Goal: Communication & Community: Answer question/provide support

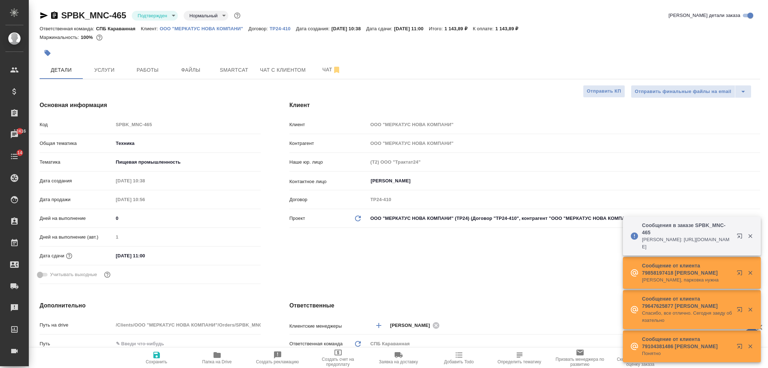
select select "RU"
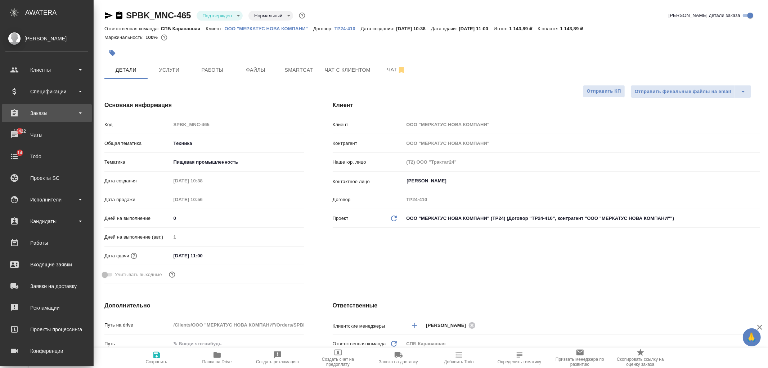
click at [52, 107] on div "Заказы" at bounding box center [47, 113] width 90 height 18
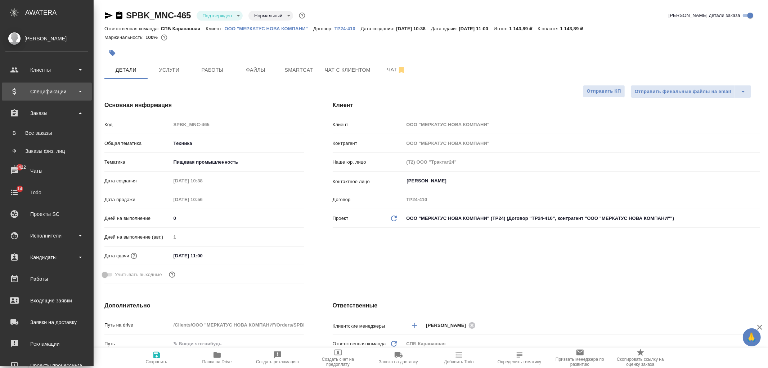
click at [55, 87] on div "Спецификации" at bounding box center [46, 91] width 83 height 11
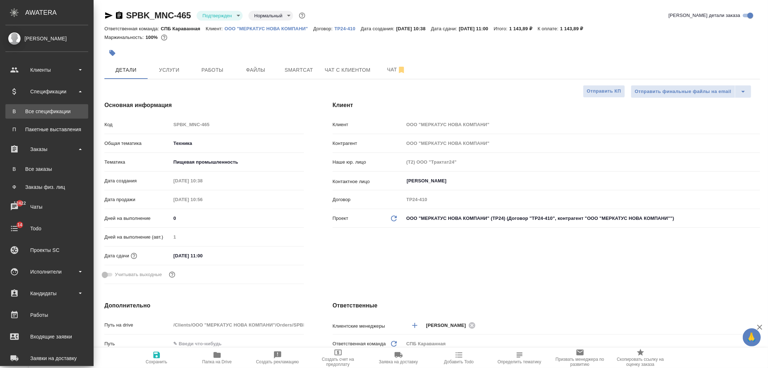
click at [53, 113] on div "Все спецификации" at bounding box center [47, 111] width 76 height 7
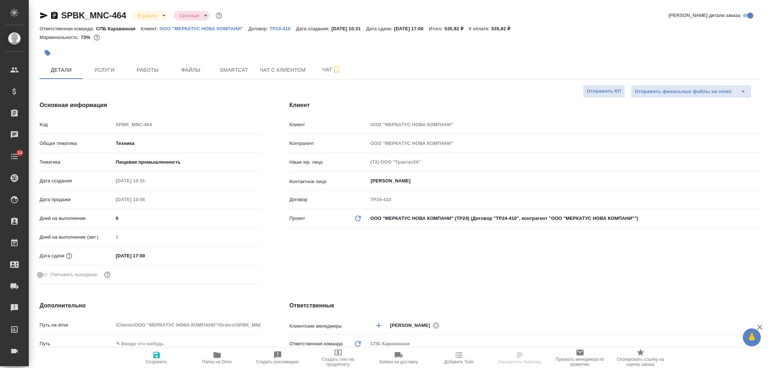
select select "RU"
type input "Белякова Юлия"
type input "[PERSON_NAME]"
click at [110, 74] on span "Услуги" at bounding box center [104, 70] width 35 height 9
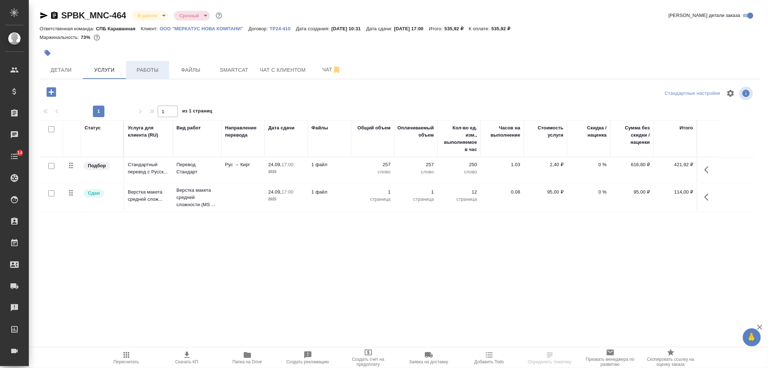
click at [135, 71] on span "Работы" at bounding box center [147, 70] width 35 height 9
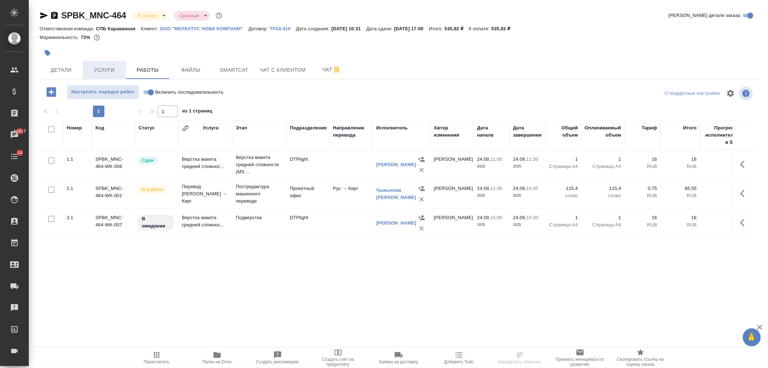
click at [87, 74] on button "Услуги" at bounding box center [104, 70] width 43 height 18
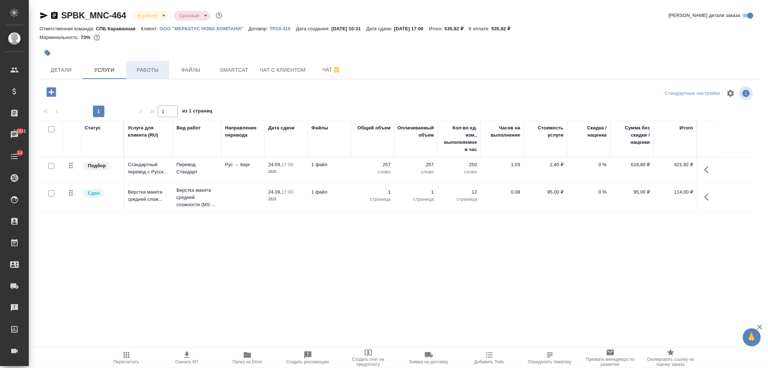
click at [151, 77] on button "Работы" at bounding box center [147, 70] width 43 height 18
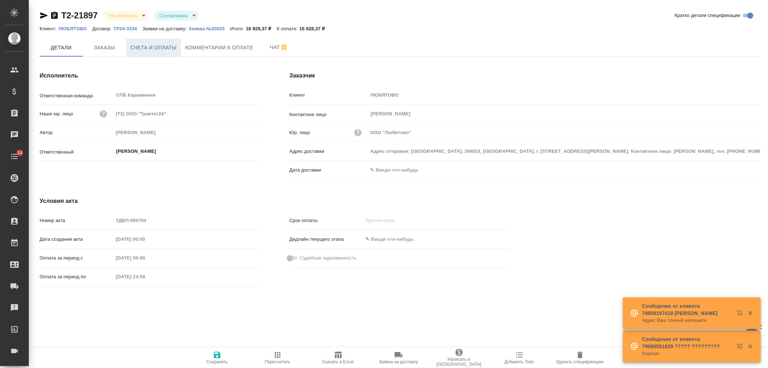
click at [149, 48] on span "Счета и оплаты" at bounding box center [153, 47] width 46 height 9
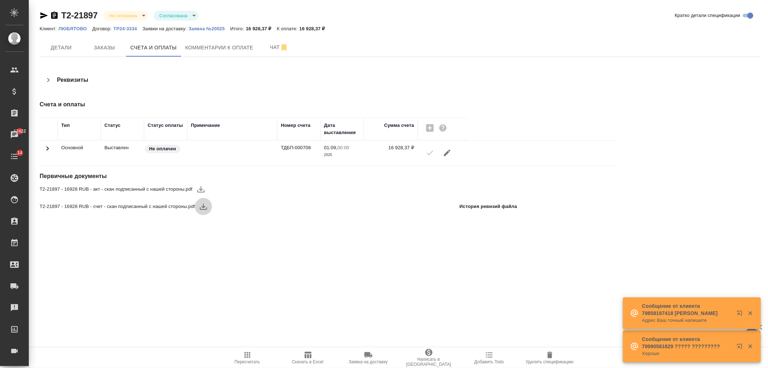
click at [207, 207] on icon "button" at bounding box center [203, 206] width 7 height 6
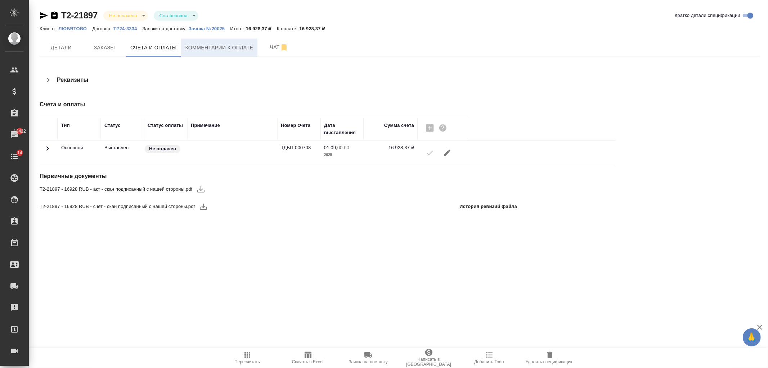
click at [224, 46] on span "Комментарии к оплате" at bounding box center [219, 47] width 68 height 9
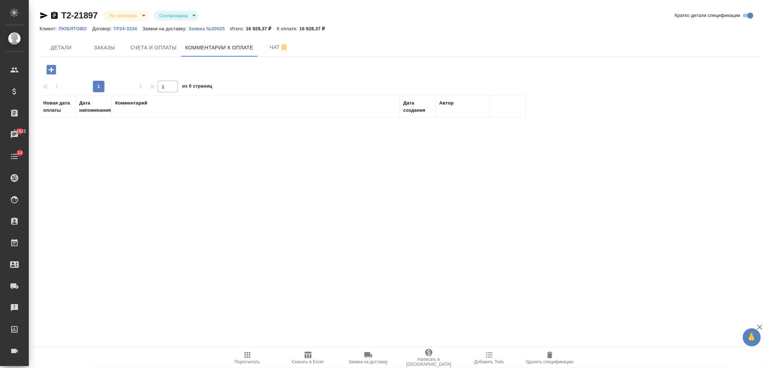
click at [50, 74] on icon "button" at bounding box center [50, 69] width 9 height 9
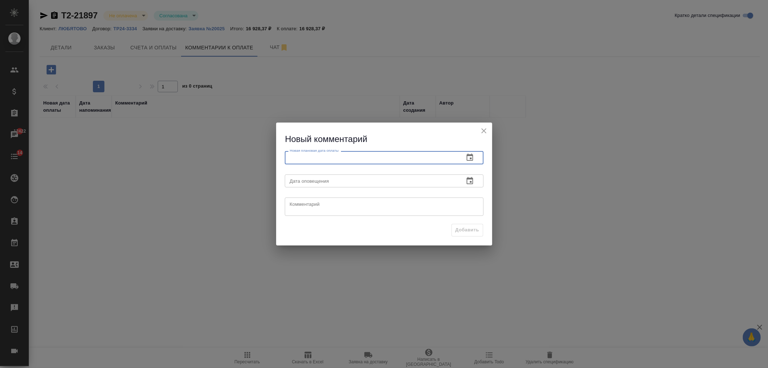
click at [338, 162] on input "text" at bounding box center [372, 157] width 174 height 13
click at [467, 156] on icon "button" at bounding box center [470, 157] width 9 height 9
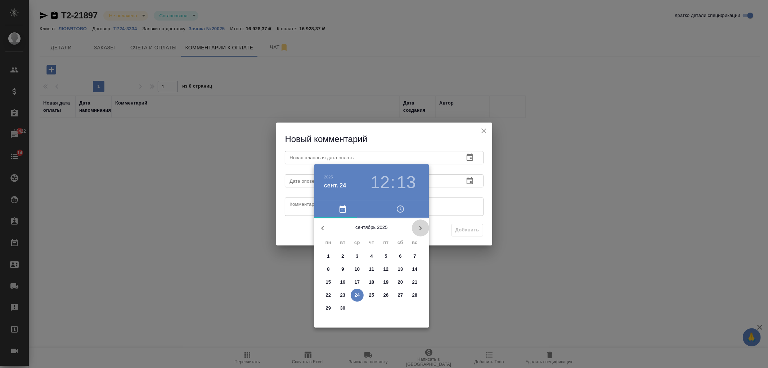
click at [420, 230] on icon "button" at bounding box center [420, 228] width 9 height 9
click at [373, 255] on span "2" at bounding box center [371, 255] width 13 height 7
type input "02.10.2025 12:13"
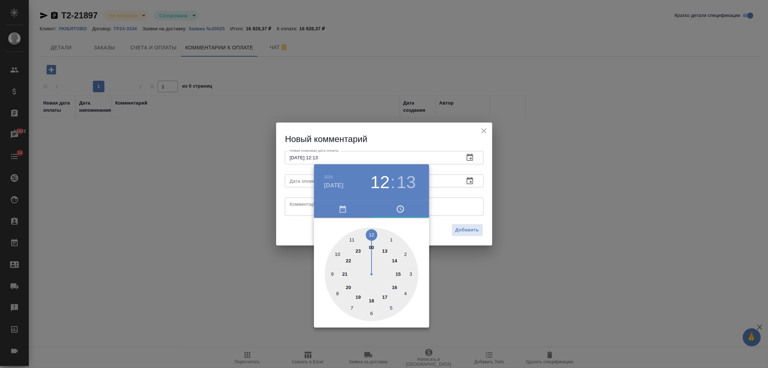
click at [290, 235] on div at bounding box center [384, 184] width 768 height 368
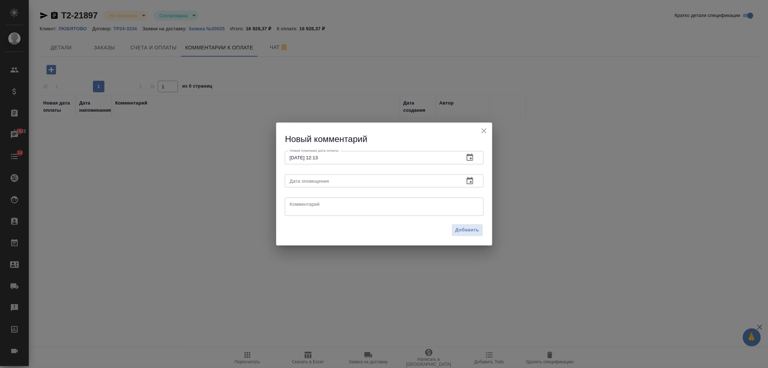
click at [301, 198] on div "x Комментарий" at bounding box center [384, 206] width 199 height 18
type textarea "обещают либо 30.09, либо 02.10"
click at [467, 227] on span "Добавить" at bounding box center [467, 230] width 24 height 8
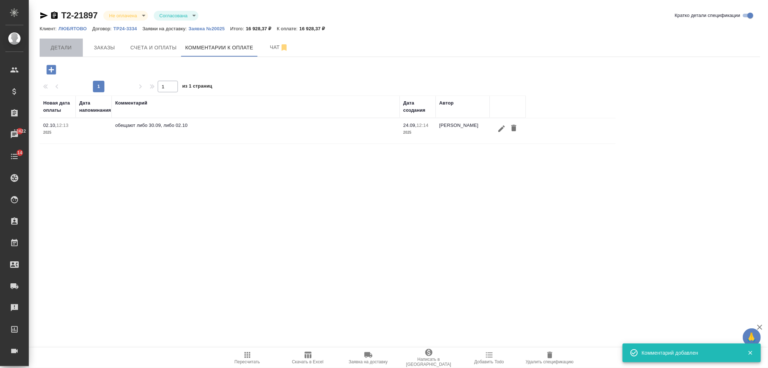
click at [64, 49] on span "Детали" at bounding box center [61, 47] width 35 height 9
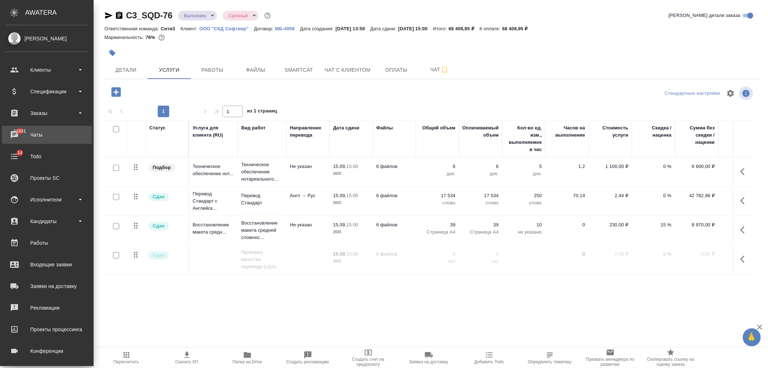
click at [52, 127] on link "12431 Чаты" at bounding box center [47, 135] width 90 height 18
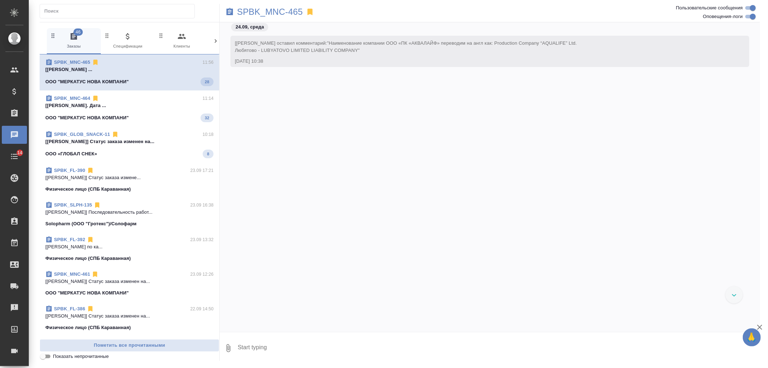
scroll to position [1794, 0]
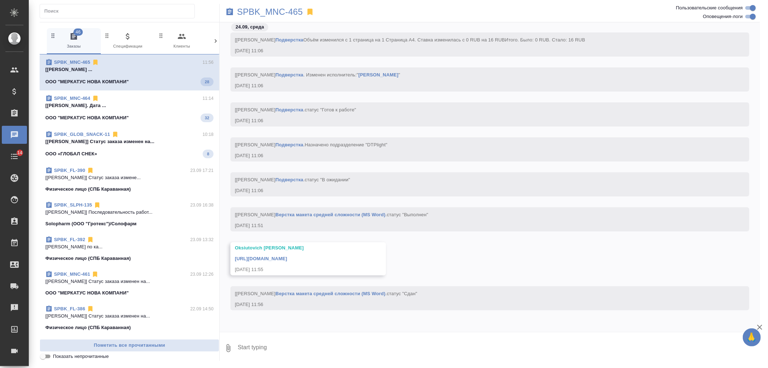
click at [218, 40] on icon at bounding box center [215, 40] width 7 height 7
click at [193, 45] on span "99+ Мессенджеры" at bounding box center [185, 41] width 48 height 18
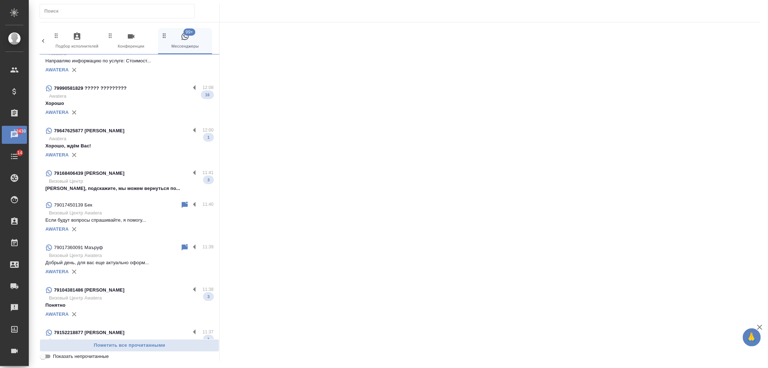
scroll to position [0, 0]
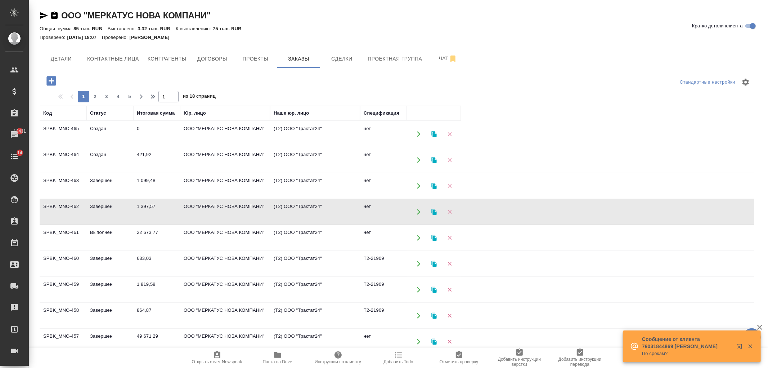
click at [196, 136] on td "ООО "МЕРКАТУС НОВА КОМПАНИ"" at bounding box center [225, 133] width 90 height 25
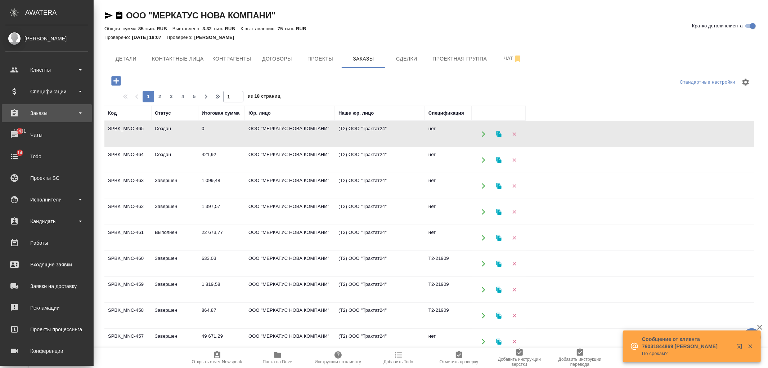
click at [42, 116] on div "Заказы" at bounding box center [46, 113] width 83 height 11
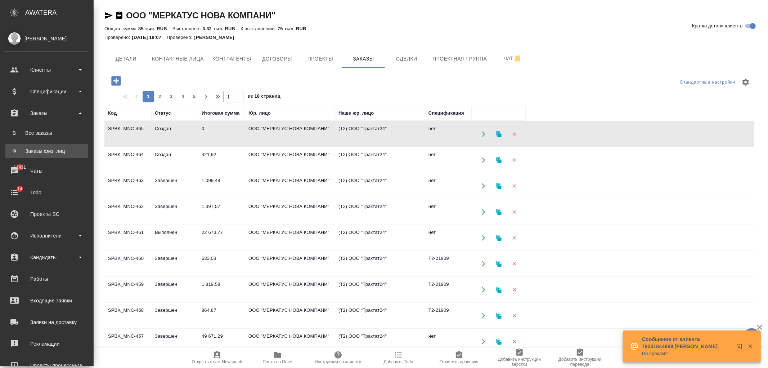
click at [59, 146] on link "Ф Заказы физ. лиц" at bounding box center [46, 151] width 83 height 14
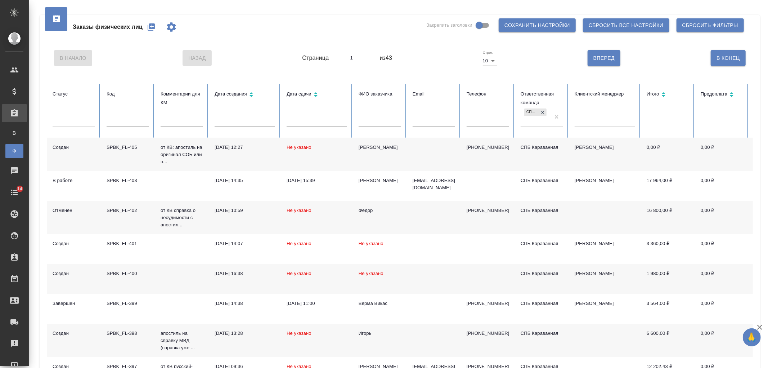
click at [391, 151] on td "Константин" at bounding box center [380, 154] width 54 height 33
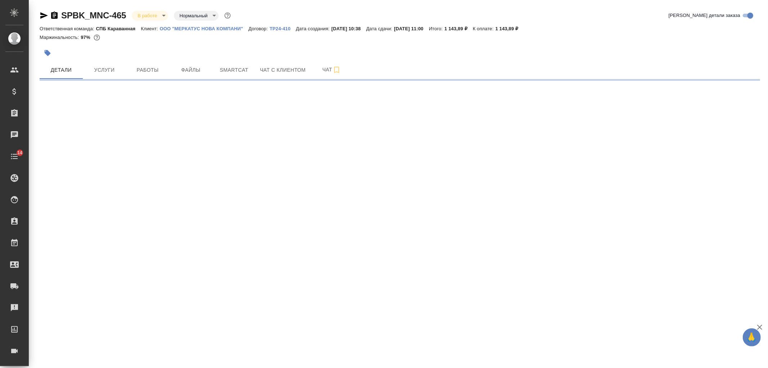
select select "RU"
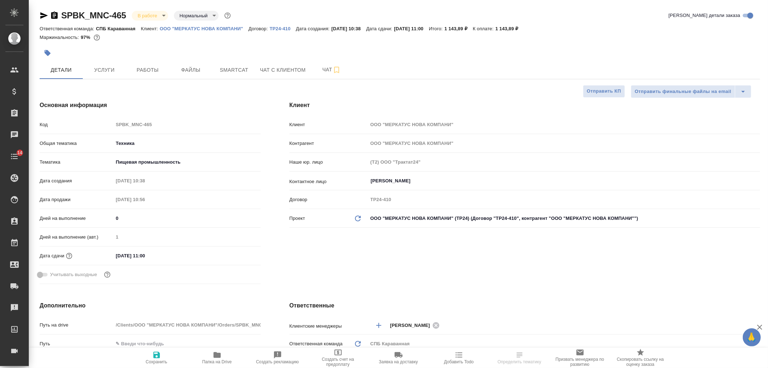
type textarea "x"
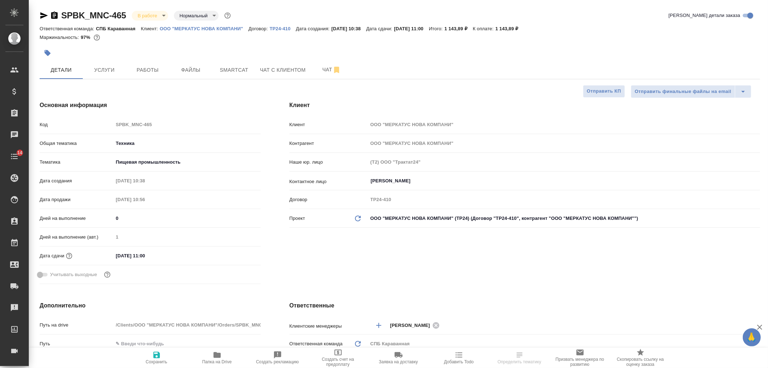
type textarea "x"
click at [334, 77] on button "Чат" at bounding box center [331, 70] width 43 height 18
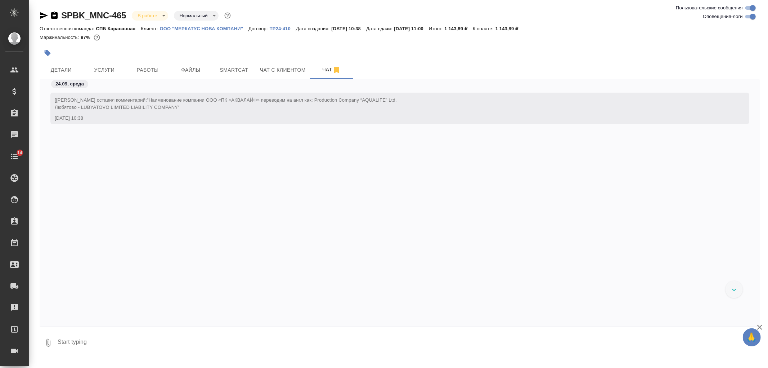
scroll to position [1856, 0]
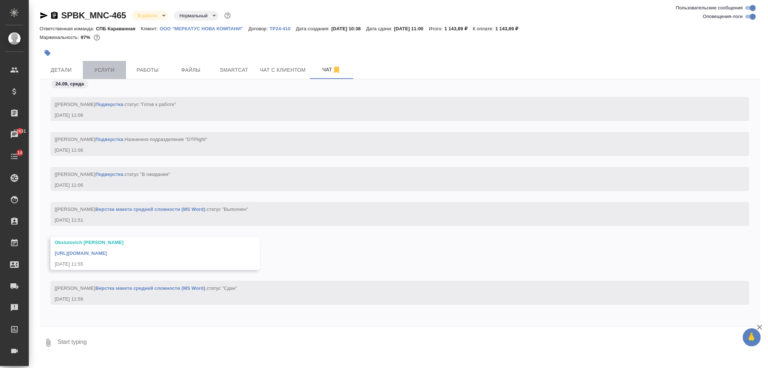
click at [102, 69] on span "Услуги" at bounding box center [104, 70] width 35 height 9
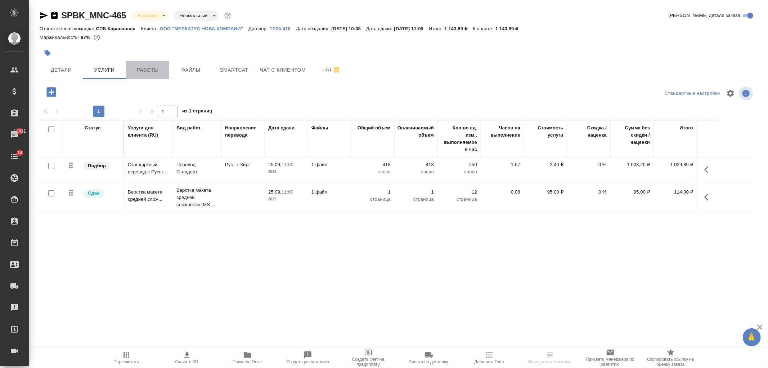
click at [161, 74] on button "Работы" at bounding box center [147, 70] width 43 height 18
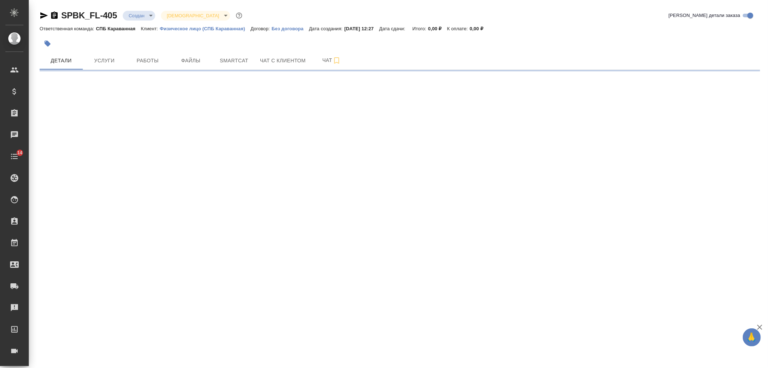
select select "RU"
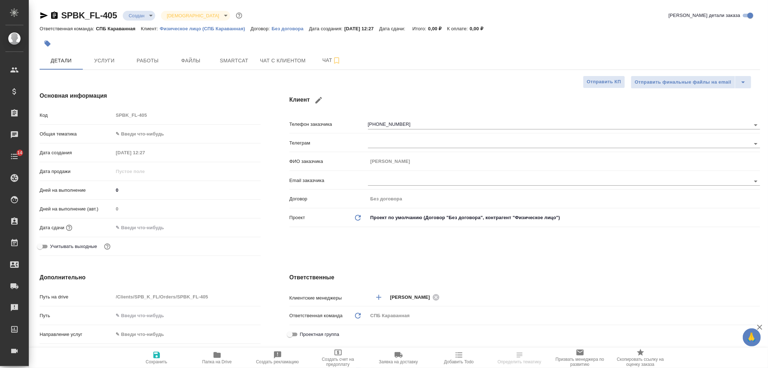
type textarea "x"
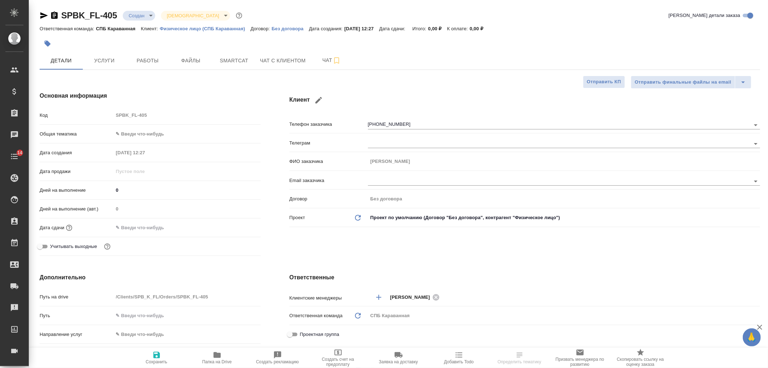
type textarea "x"
click at [466, 254] on div "Клиент Телефон заказчика +79219945325 Телеграм ФИО заказчика Константин Email з…" at bounding box center [524, 175] width 499 height 196
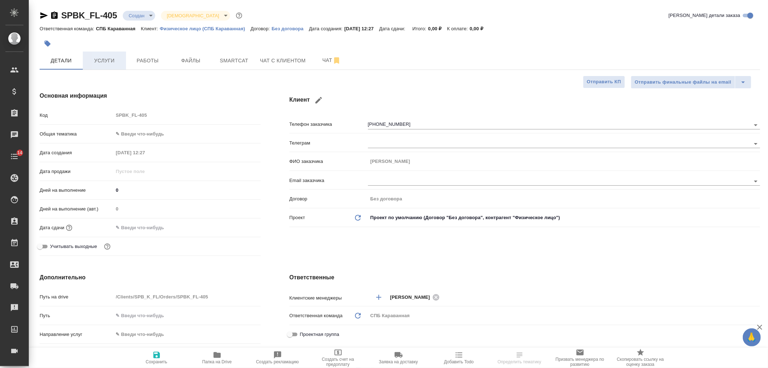
click at [110, 66] on button "Услуги" at bounding box center [104, 60] width 43 height 18
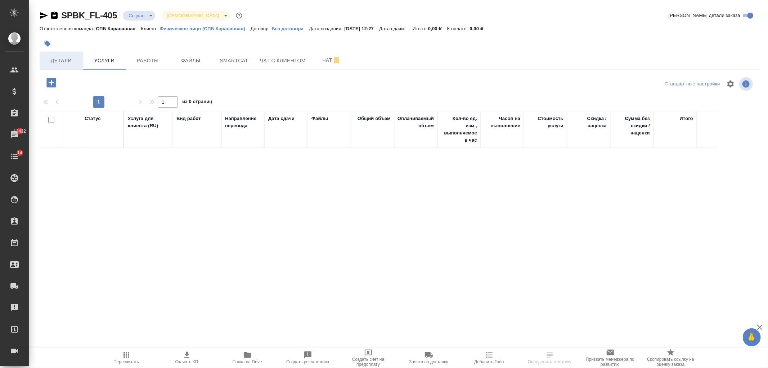
click at [65, 58] on span "Детали" at bounding box center [61, 60] width 35 height 9
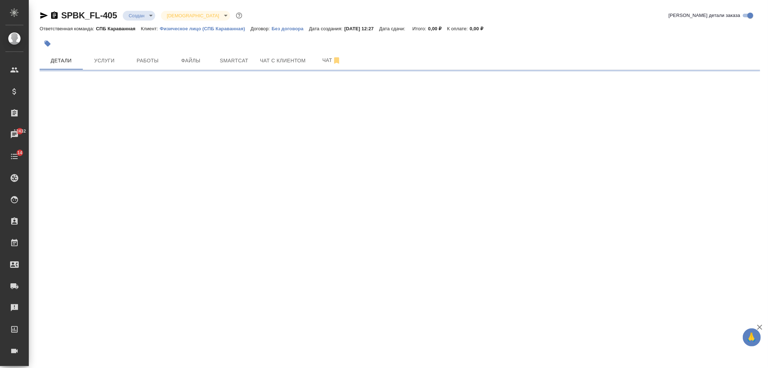
select select "RU"
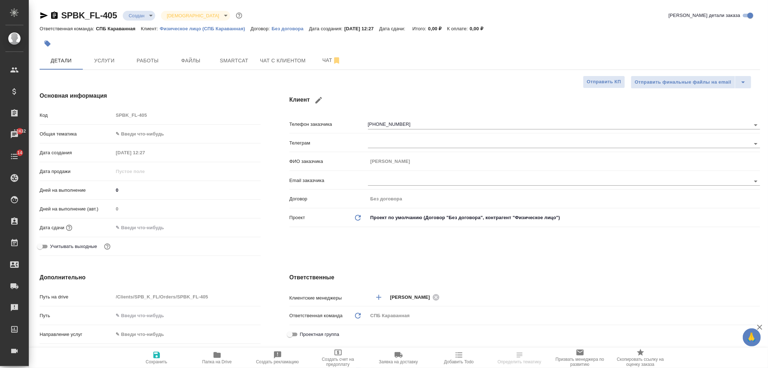
type textarea "x"
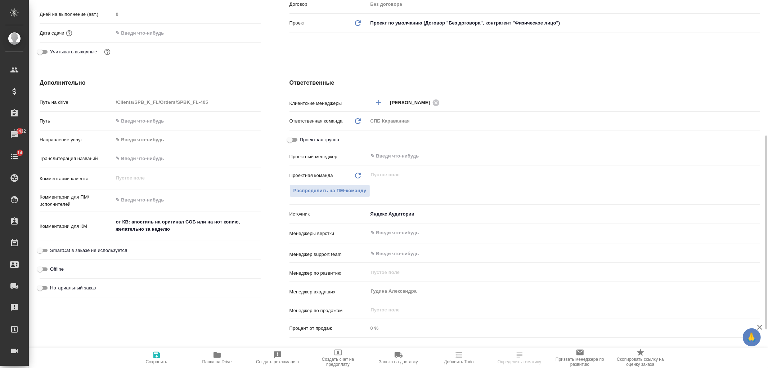
scroll to position [216, 0]
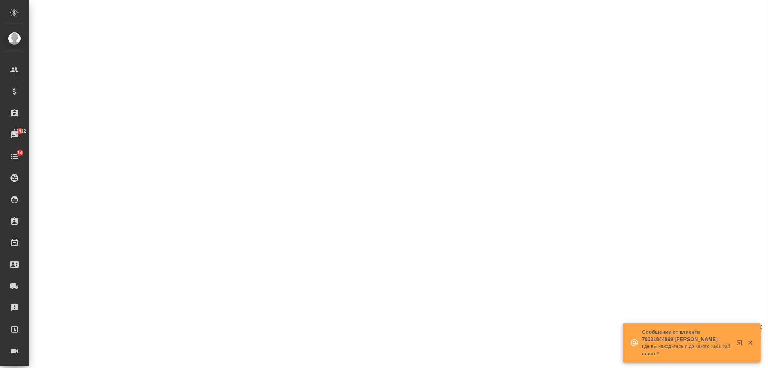
select select "RU"
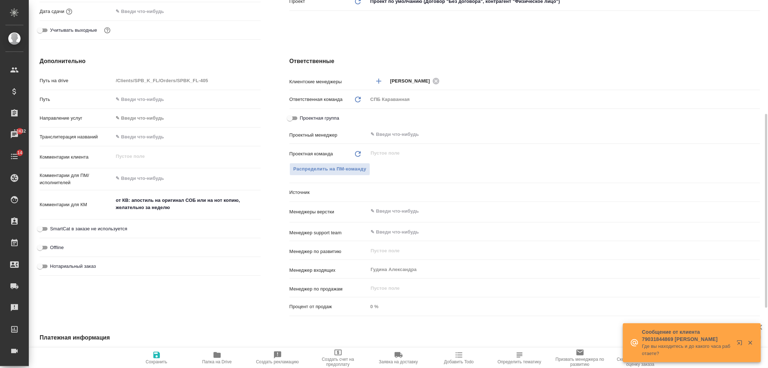
type textarea "x"
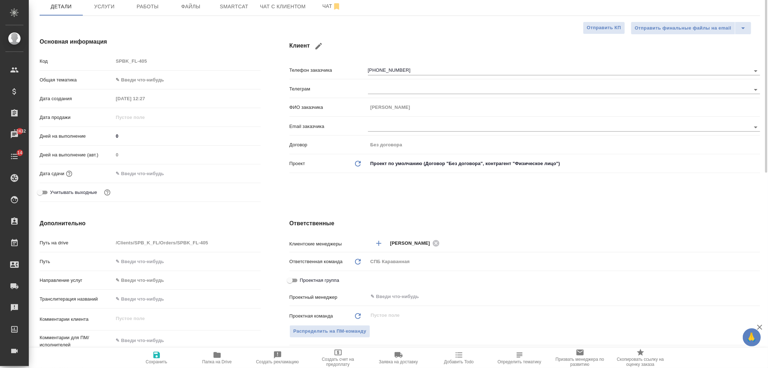
scroll to position [0, 0]
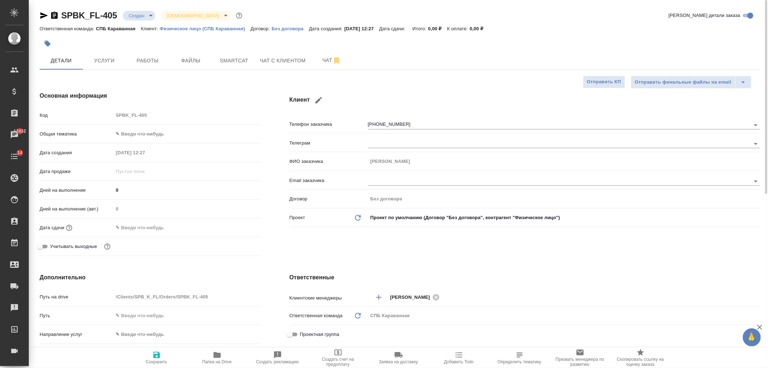
type textarea "x"
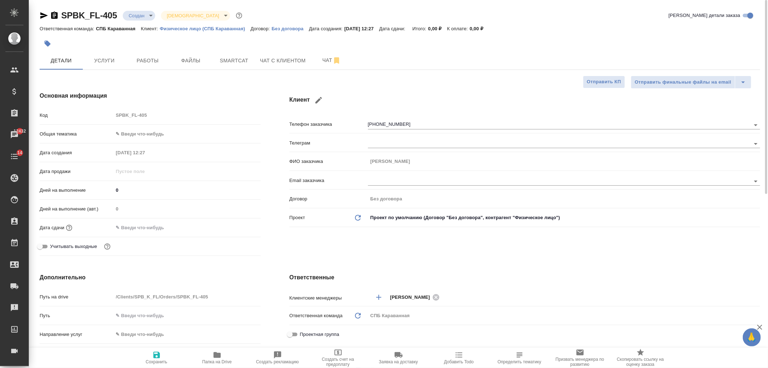
type textarea "x"
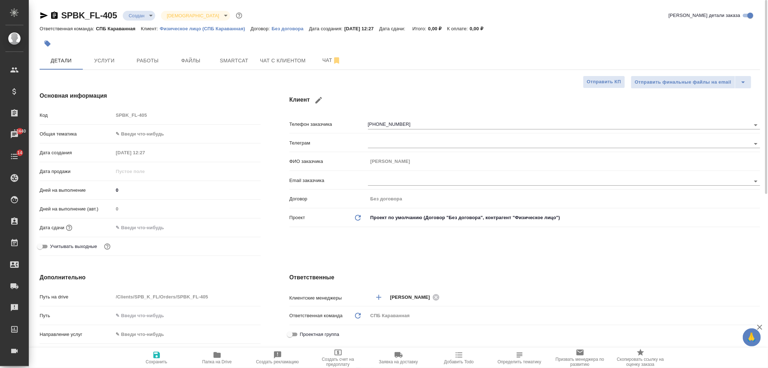
type textarea "x"
click at [265, 54] on button "Чат с клиентом" at bounding box center [283, 60] width 54 height 18
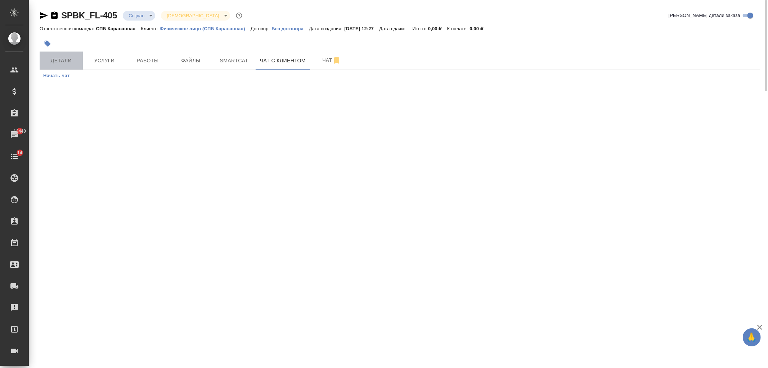
click at [59, 58] on span "Детали" at bounding box center [61, 60] width 35 height 9
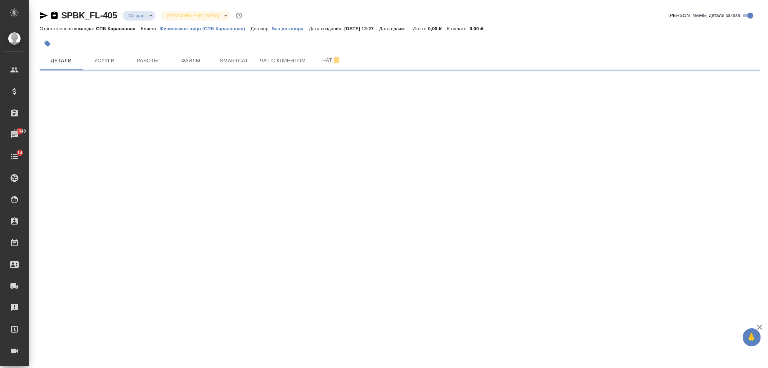
select select "RU"
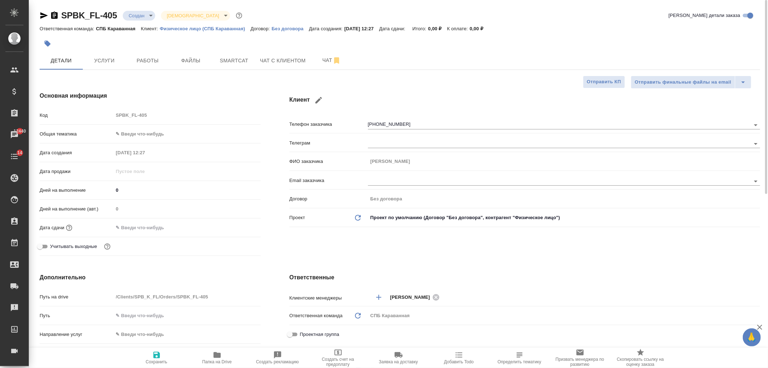
type textarea "x"
click at [400, 250] on div "Клиент Телефон заказчика +79219945325 Телеграм ФИО заказчика Константин Email з…" at bounding box center [524, 175] width 499 height 196
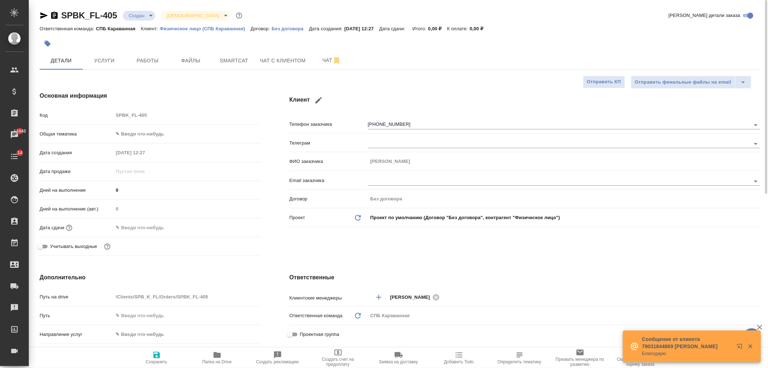
type textarea "x"
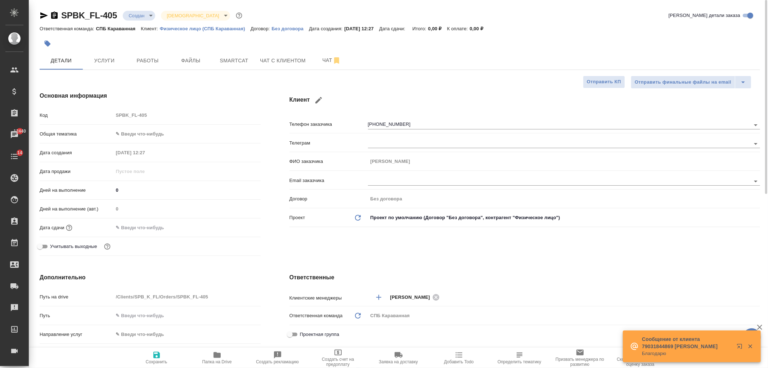
type textarea "x"
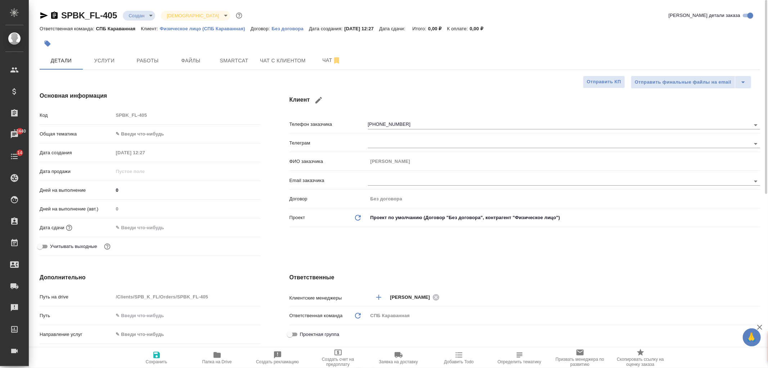
type textarea "x"
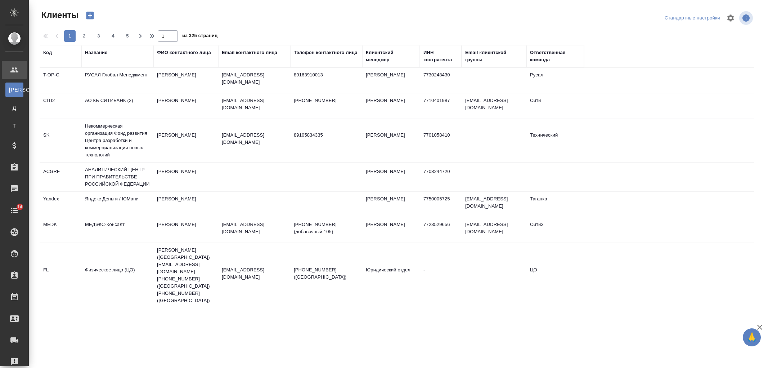
select select "RU"
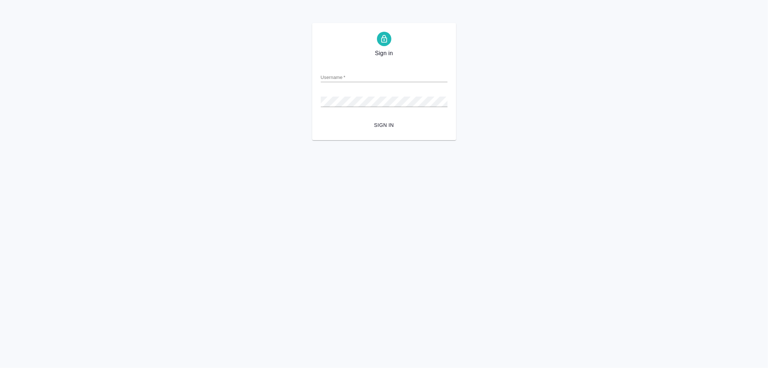
click at [346, 83] on form "Username   * Password   * urlPath   * / Sign in" at bounding box center [384, 95] width 127 height 71
click at [347, 78] on input "Username   *" at bounding box center [384, 77] width 127 height 10
type input "arina.ivanova@awatera.com"
click at [321, 118] on button "Sign in" at bounding box center [384, 124] width 127 height 13
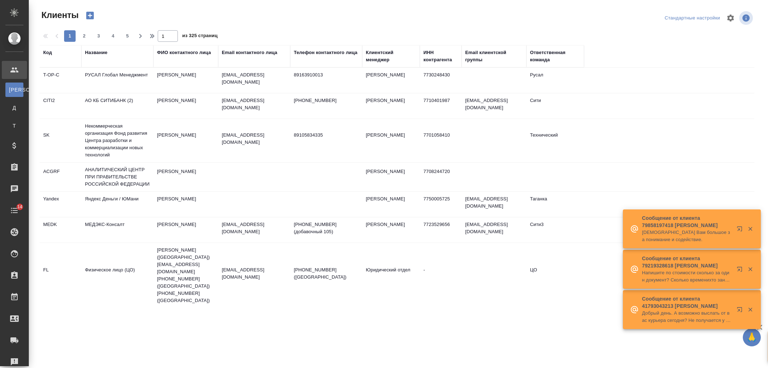
select select "RU"
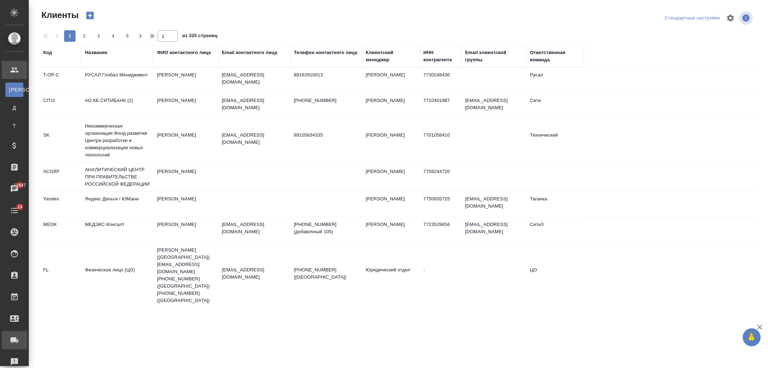
click at [14, 343] on div "Заявки на доставку" at bounding box center [5, 340] width 18 height 11
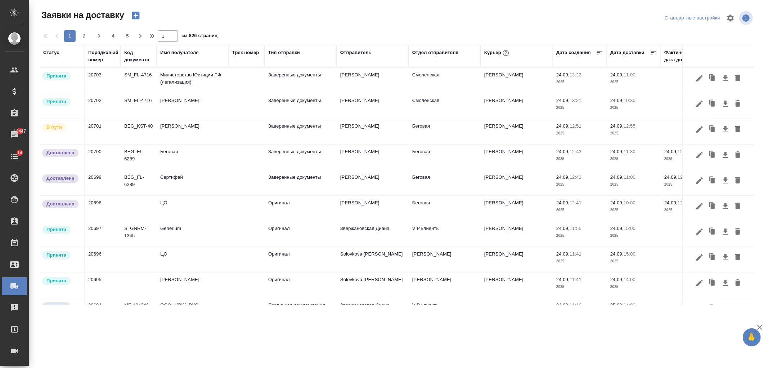
click at [131, 14] on icon "button" at bounding box center [136, 15] width 10 height 10
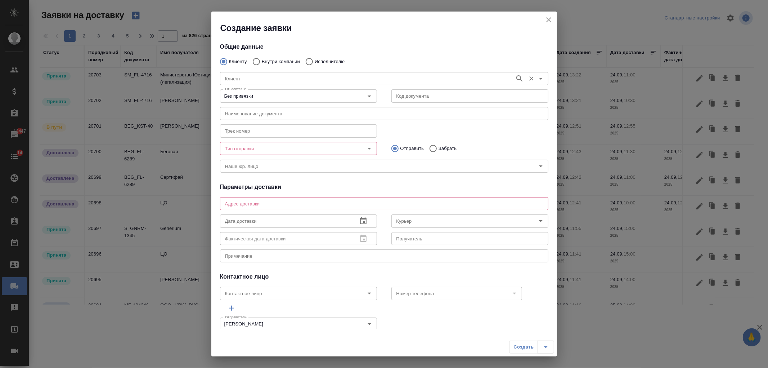
click at [301, 73] on div "Клиент" at bounding box center [384, 78] width 328 height 13
click at [537, 77] on icon "Open" at bounding box center [541, 78] width 9 height 9
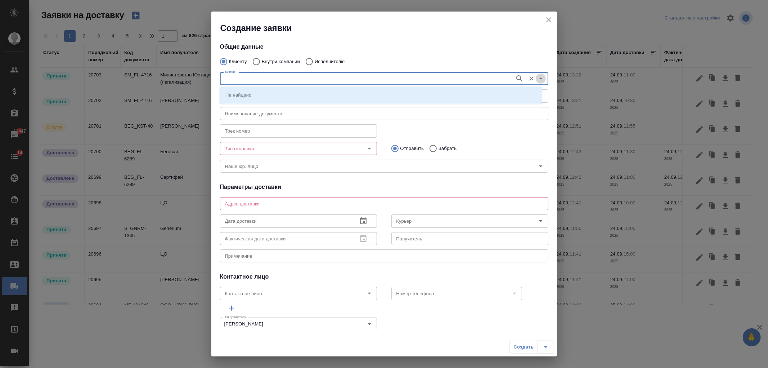
click at [537, 77] on icon "Close" at bounding box center [541, 78] width 9 height 9
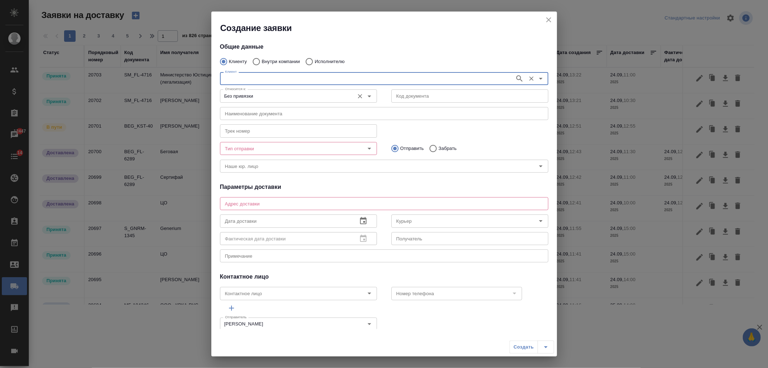
click at [363, 100] on div at bounding box center [364, 96] width 19 height 10
click at [369, 99] on icon "Open" at bounding box center [369, 96] width 9 height 9
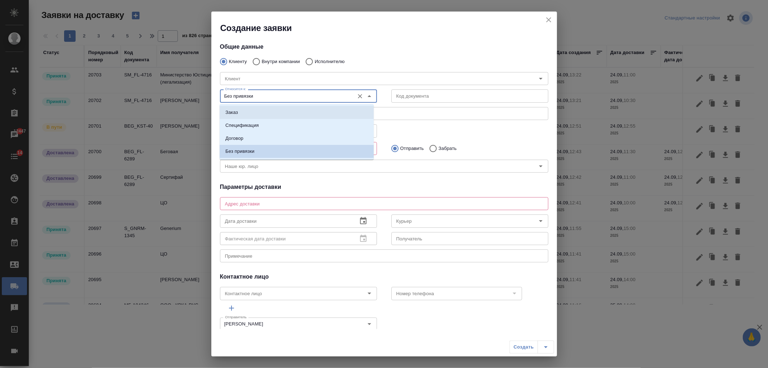
click at [340, 107] on li "Заказ" at bounding box center [297, 112] width 154 height 13
type input "Заказ"
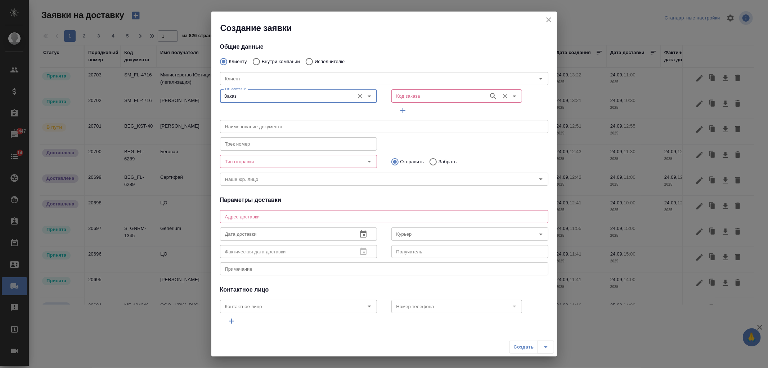
click at [433, 91] on div "Код заказа" at bounding box center [456, 95] width 131 height 13
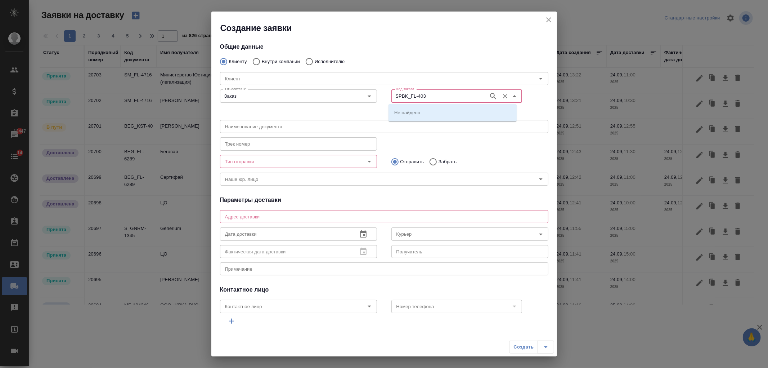
type input "SPBK_FL-403"
click at [444, 108] on li "SPBK_FL-403" at bounding box center [453, 112] width 128 height 13
type input "(МБ) ООО "Монблан""
type input "SPBK_FL-403"
type input "Физическое лицо (СПБ Караванная)"
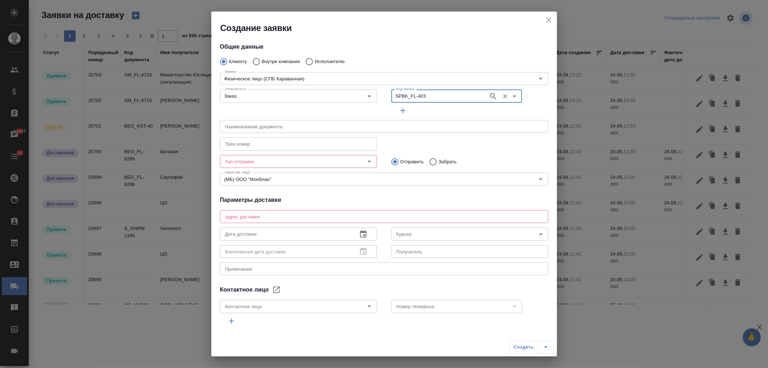
type input "Елизавета Виноградова"
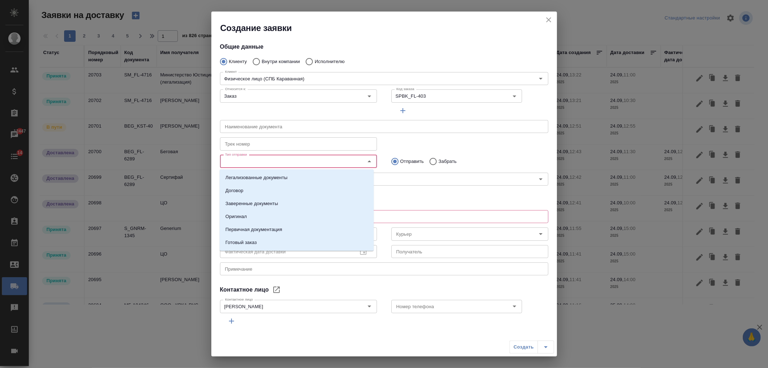
click at [261, 161] on input "Тип отправки" at bounding box center [286, 161] width 129 height 9
click at [257, 216] on li "Оригинал" at bounding box center [297, 216] width 154 height 13
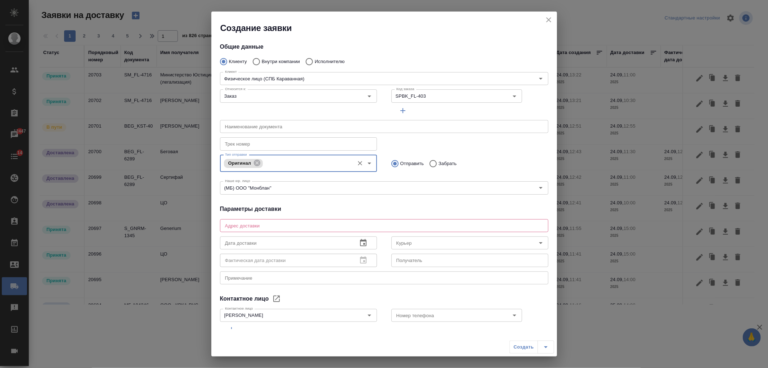
click at [256, 121] on input "text" at bounding box center [384, 126] width 328 height 13
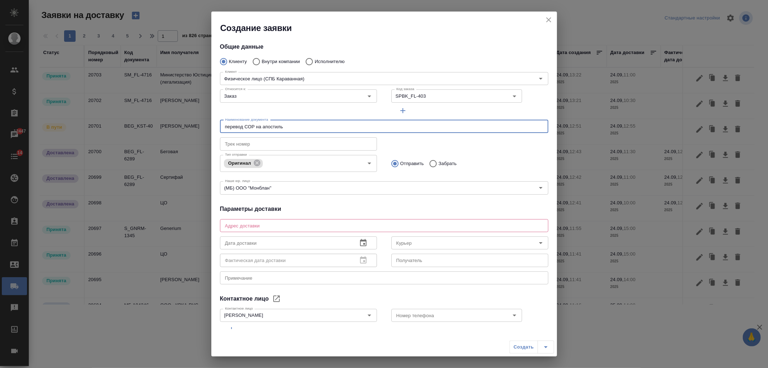
type input "перевод СОР на апостиль"
click at [331, 229] on div "x Адрес доставки" at bounding box center [384, 225] width 328 height 13
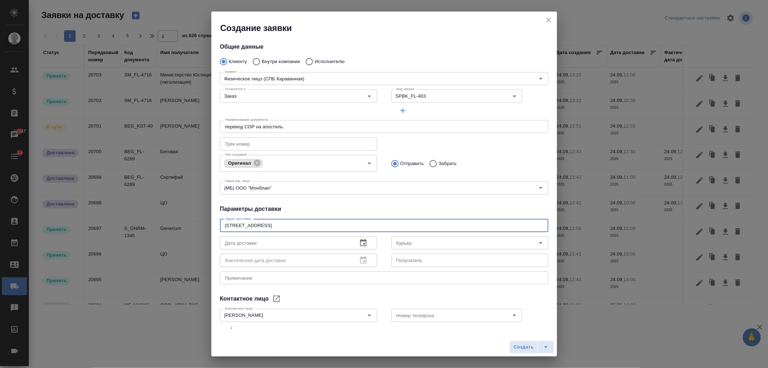
type textarea "Санкт-Петербург, проспект Оптиков, д. 35, к.1"
click at [360, 238] on button "button" at bounding box center [363, 242] width 17 height 17
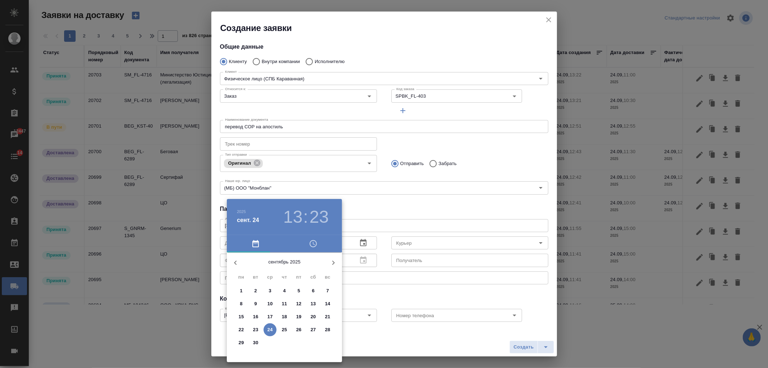
click at [298, 316] on p "19" at bounding box center [298, 316] width 5 height 7
type input "19.09.2025 13:23"
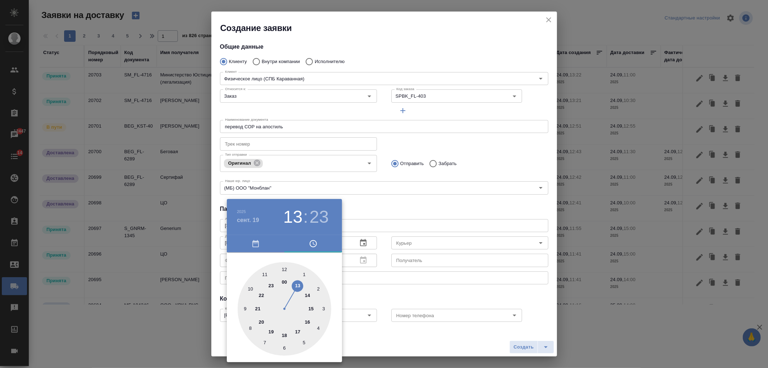
click at [394, 291] on div at bounding box center [384, 184] width 768 height 368
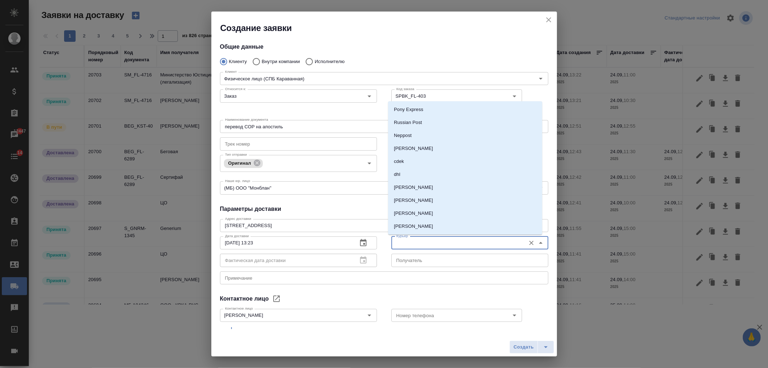
click at [421, 241] on input "Курьер" at bounding box center [458, 242] width 129 height 9
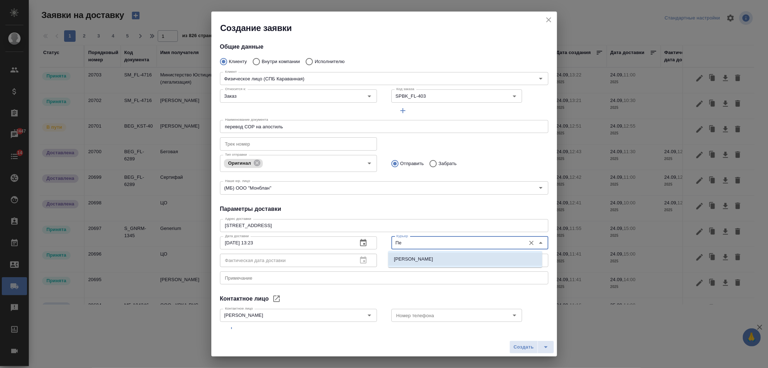
click at [418, 256] on p "Петченко Лариса" at bounding box center [413, 258] width 39 height 7
type input "Петченко Лариса"
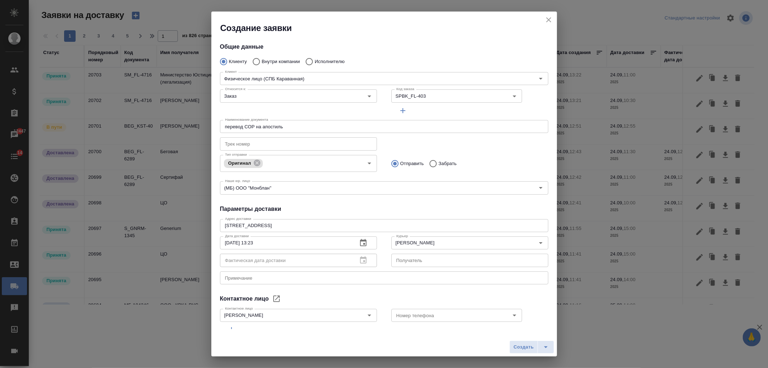
click at [361, 261] on div "Фактическая дата доставки" at bounding box center [298, 259] width 157 height 13
click at [308, 62] on input "Исполнителю" at bounding box center [308, 61] width 13 height 15
radio input "true"
click at [467, 93] on input "Код заказа" at bounding box center [439, 95] width 91 height 9
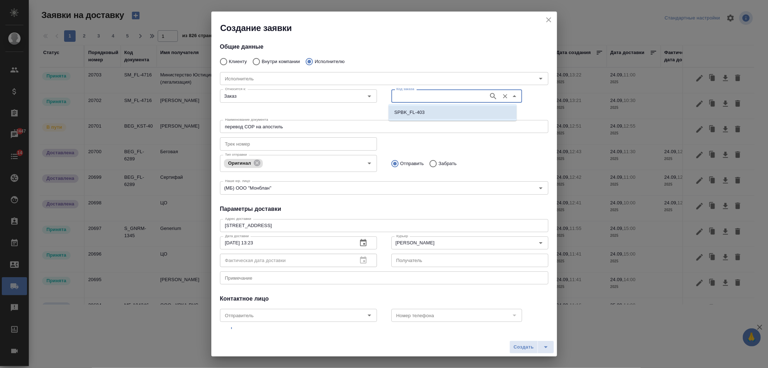
click at [454, 112] on li "SPBK_FL-403" at bounding box center [453, 112] width 128 height 13
type input "SPBK_FL-403"
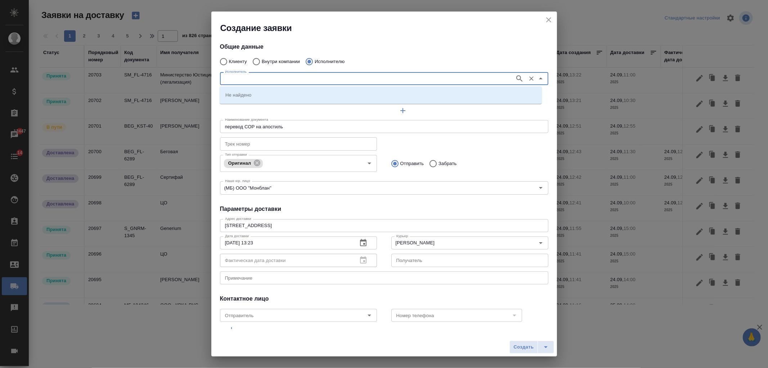
click at [287, 75] on input "Исполнитель" at bounding box center [366, 78] width 289 height 9
type input "Министерство Юстиции"
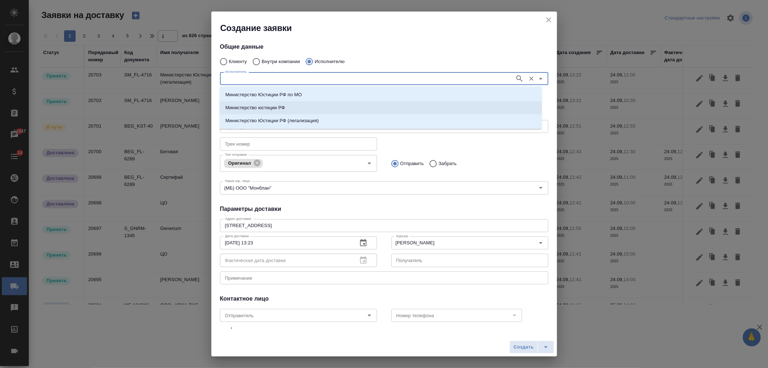
click at [301, 102] on li "Министерство юстиции РФ" at bounding box center [381, 107] width 322 height 13
type input "Министерство юстиции РФ"
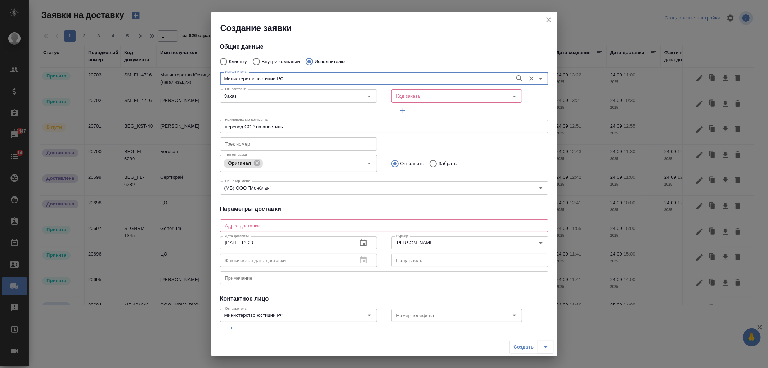
type input "Министерство юстиции РФ"
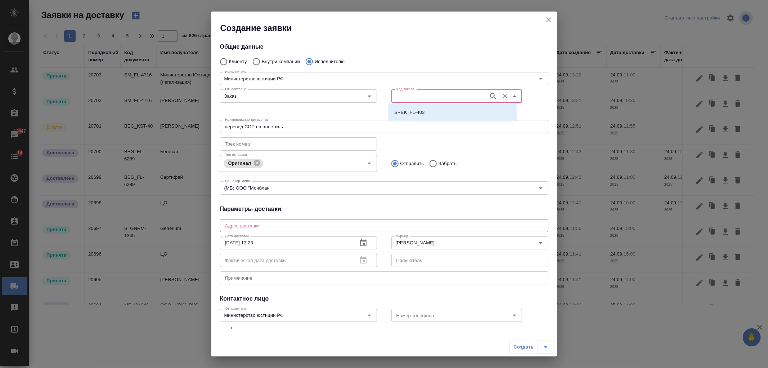
click at [445, 98] on input "Код заказа" at bounding box center [439, 95] width 91 height 9
click at [443, 113] on li "SPBK_FL-403" at bounding box center [453, 112] width 128 height 13
type input "SPBK_FL-403"
click at [291, 222] on div "x Адрес доставки" at bounding box center [384, 225] width 328 height 13
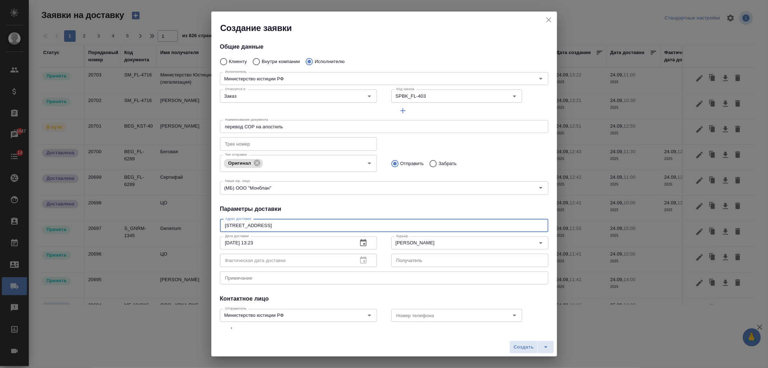
type textarea "Санкт-Петербург, проспект Оптиков, д. 35, к. 1"
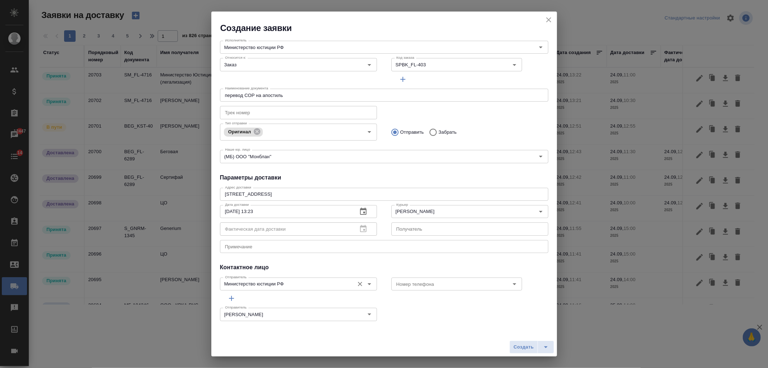
click at [367, 282] on icon "Open" at bounding box center [369, 283] width 9 height 9
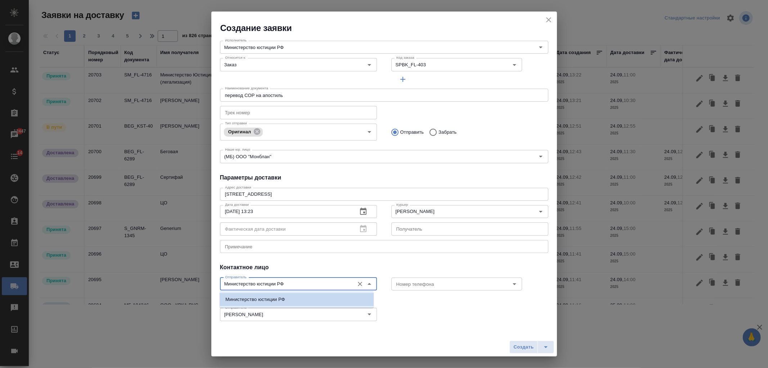
click at [367, 282] on icon "Close" at bounding box center [369, 283] width 9 height 9
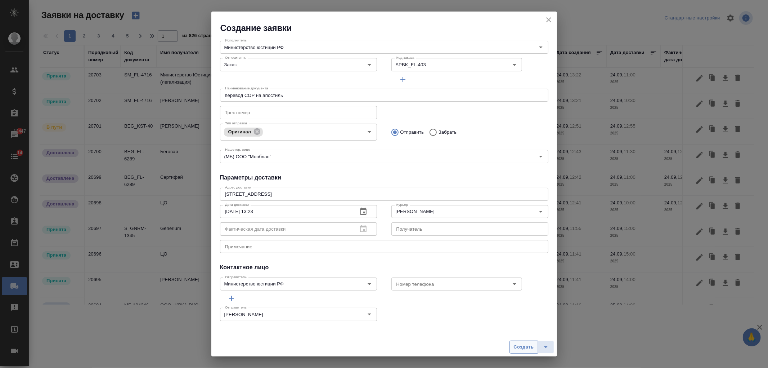
click at [519, 347] on span "Создать" at bounding box center [523, 347] width 20 height 8
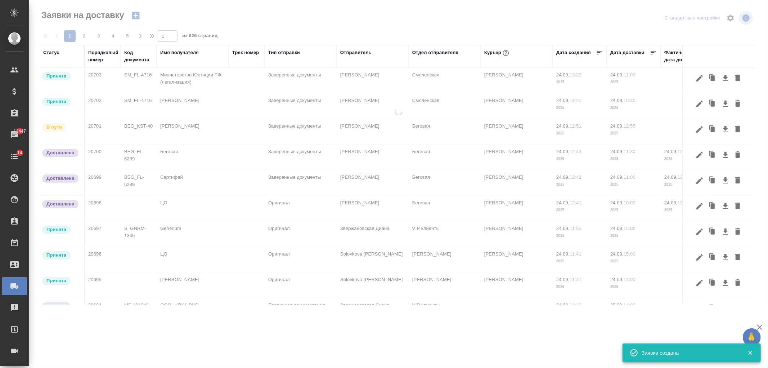
scroll to position [0, 0]
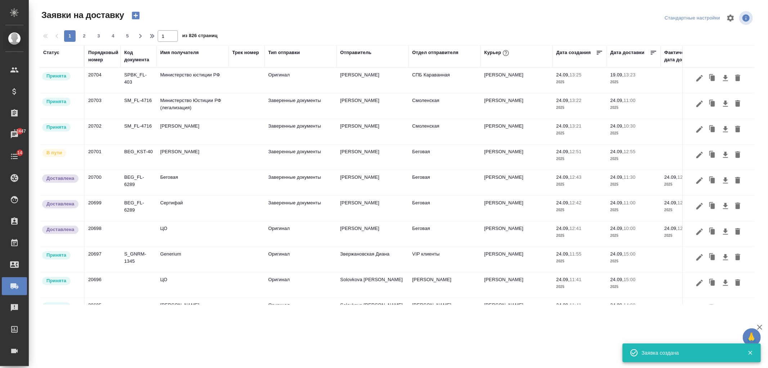
click at [212, 80] on td "Министерство юстиции РФ" at bounding box center [193, 80] width 72 height 25
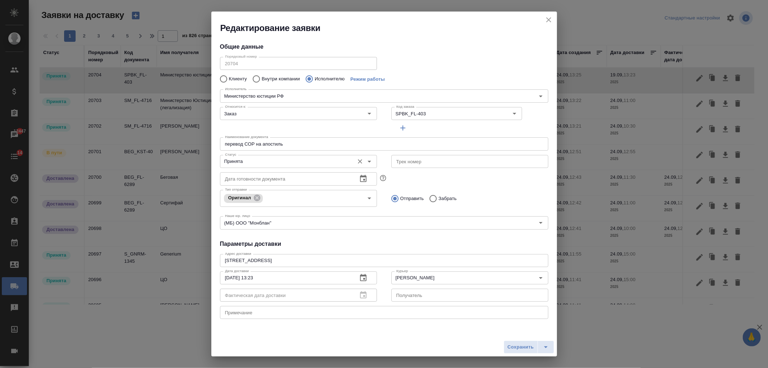
click at [330, 157] on input "Принята" at bounding box center [286, 161] width 129 height 9
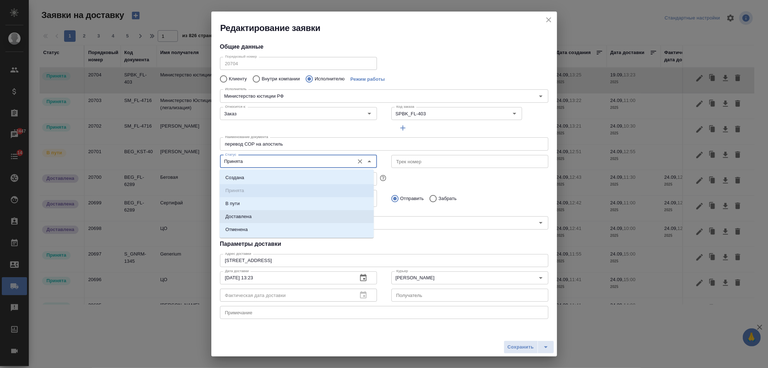
click at [344, 215] on li "Доставлена" at bounding box center [297, 216] width 154 height 13
type input "Доставлена"
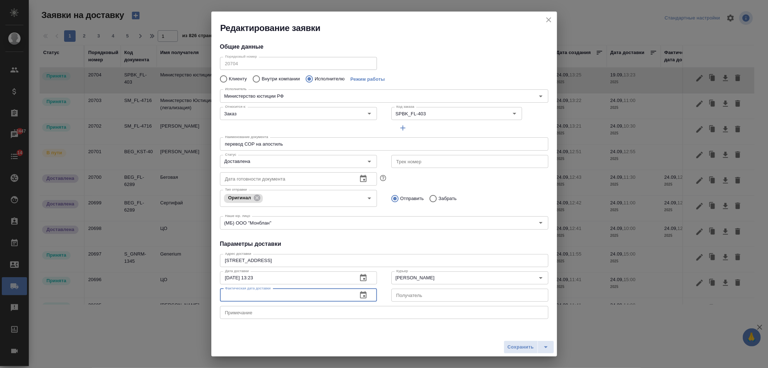
click at [333, 295] on input "text" at bounding box center [286, 294] width 132 height 13
click at [359, 297] on icon "button" at bounding box center [363, 295] width 9 height 9
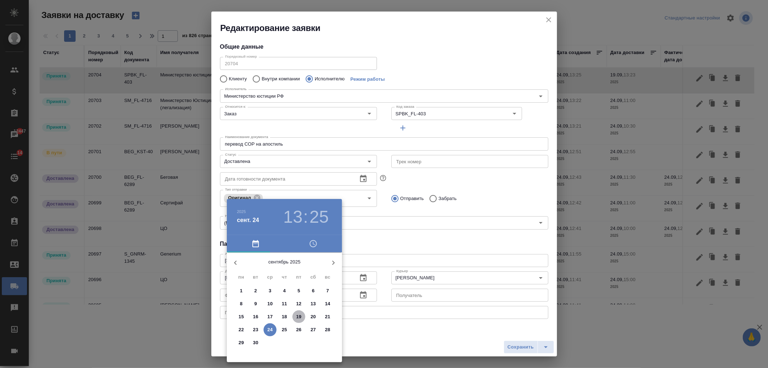
click at [298, 318] on p "19" at bounding box center [298, 316] width 5 height 7
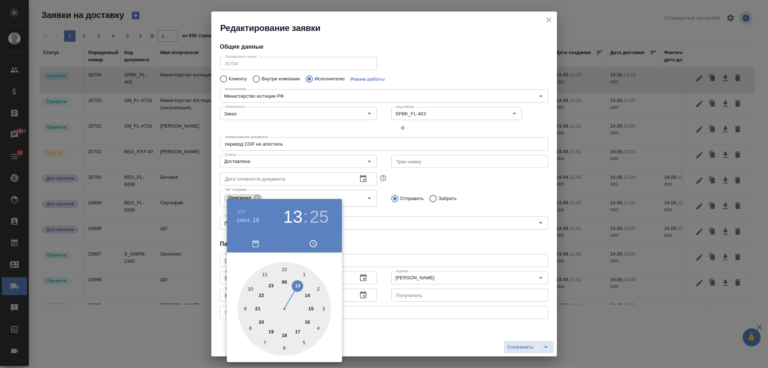
click at [305, 295] on div at bounding box center [285, 309] width 94 height 94
type input "19.09.2025 14:25"
click at [379, 327] on div at bounding box center [384, 184] width 768 height 368
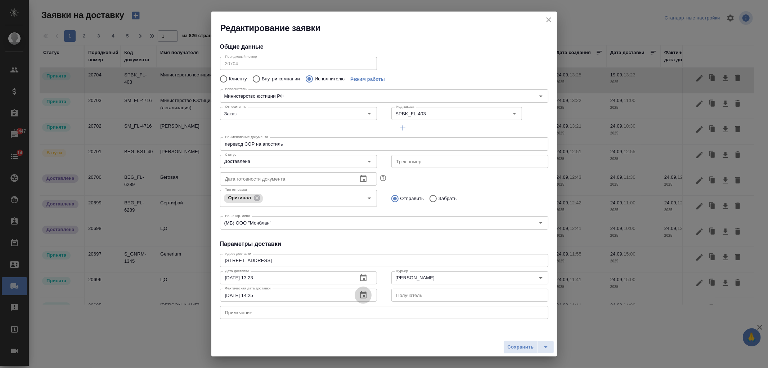
click at [360, 295] on icon "button" at bounding box center [363, 294] width 6 height 7
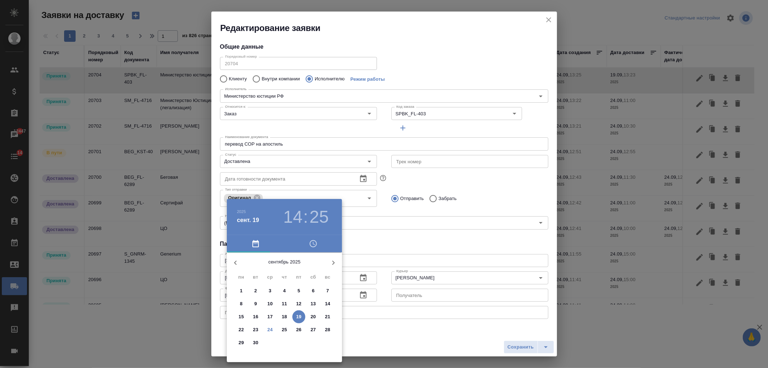
click at [387, 332] on div at bounding box center [384, 184] width 768 height 368
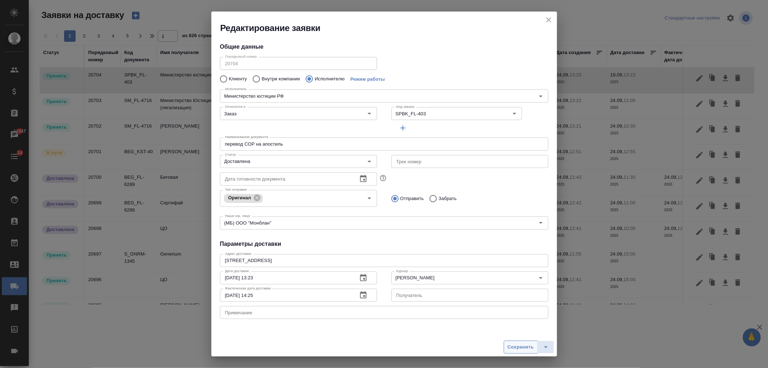
click at [510, 347] on span "Сохранить" at bounding box center [521, 347] width 26 height 8
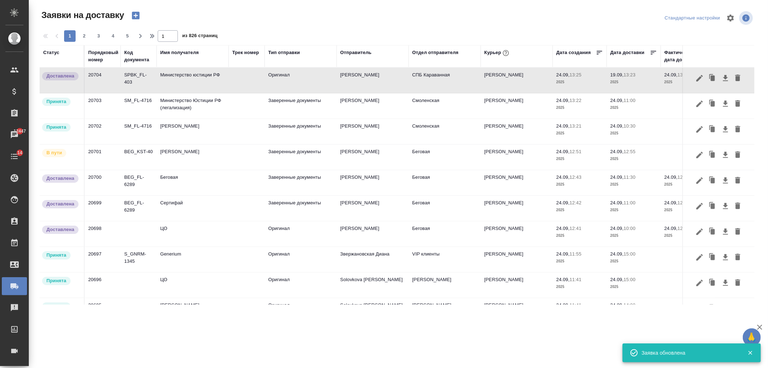
click at [142, 17] on button "button" at bounding box center [135, 15] width 17 height 12
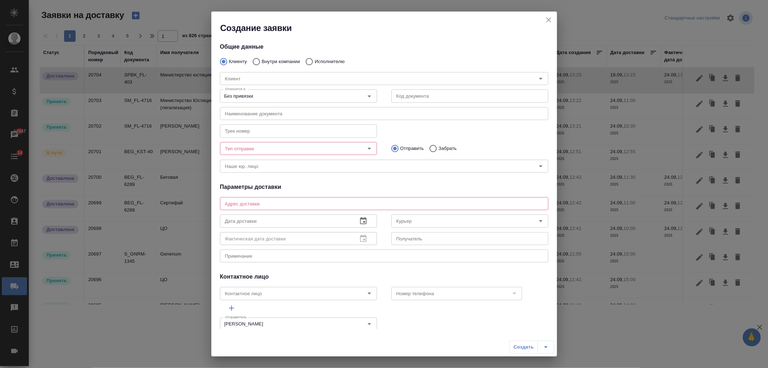
click at [277, 58] on p "Внутри компании" at bounding box center [281, 61] width 38 height 7
click at [262, 58] on input "Внутри компании" at bounding box center [255, 61] width 13 height 15
radio input "true"
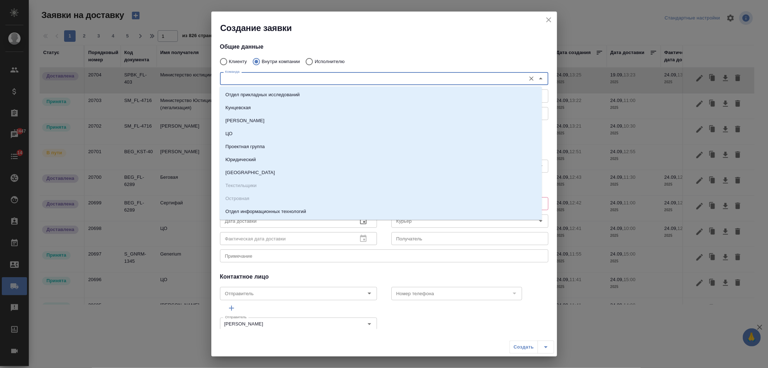
click at [275, 81] on input "Команда" at bounding box center [372, 78] width 300 height 9
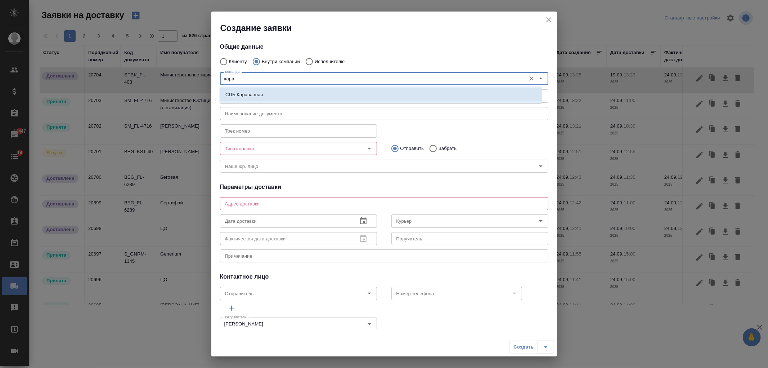
click at [279, 92] on li "СПБ Караванная" at bounding box center [381, 94] width 322 height 13
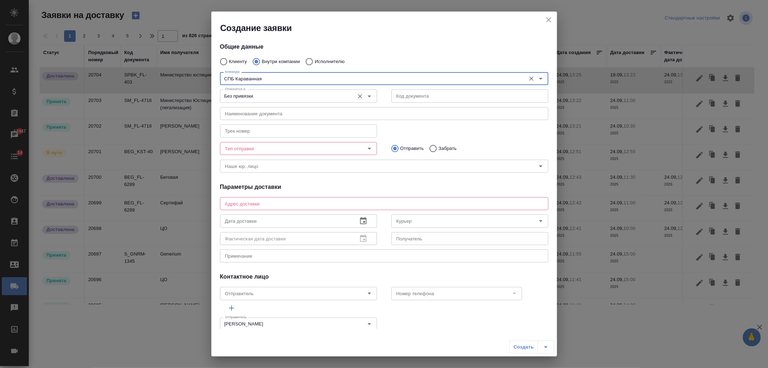
click at [295, 102] on div "Без привязки Относится к:" at bounding box center [298, 95] width 157 height 13
type input "СПБ Караванная"
click at [365, 98] on icon "Open" at bounding box center [369, 96] width 9 height 9
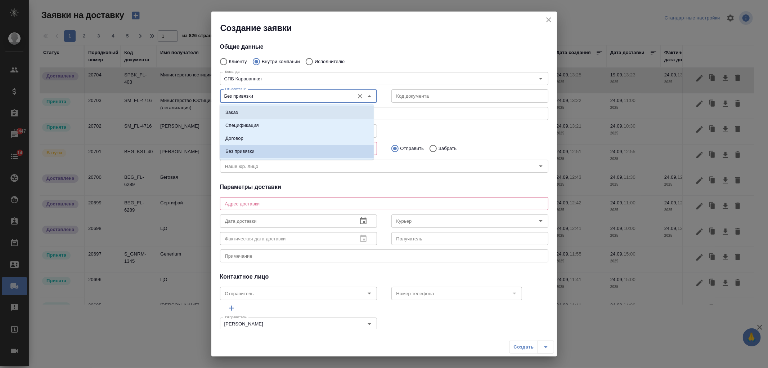
click at [307, 117] on li "Заказ" at bounding box center [297, 112] width 154 height 13
type input "Заказ"
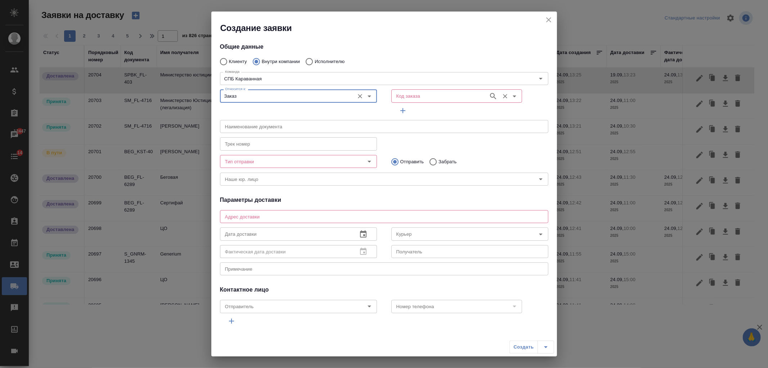
click at [438, 99] on input "Код заказа" at bounding box center [439, 95] width 91 height 9
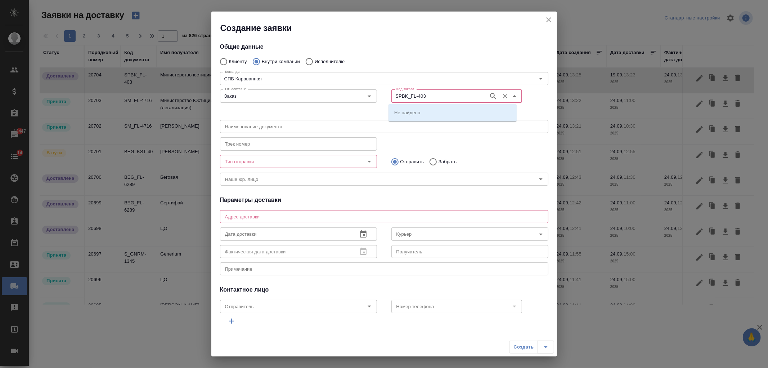
type input "SPBK_FL-403"
click at [440, 107] on li "SPBK_FL-403" at bounding box center [453, 112] width 128 height 13
click at [257, 161] on input "Тип отправки" at bounding box center [286, 161] width 129 height 9
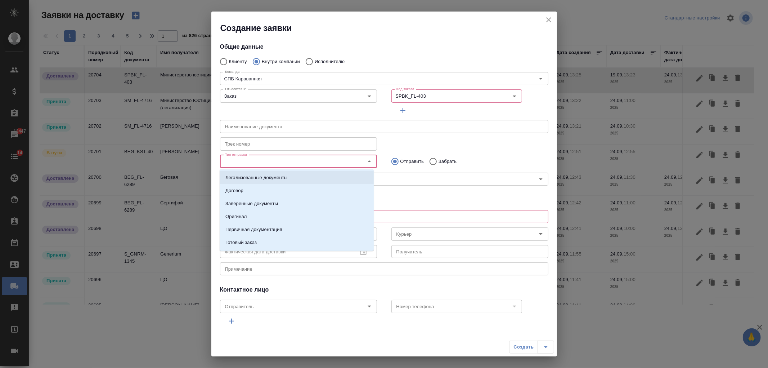
click at [272, 176] on p "Легализованные документы" at bounding box center [256, 177] width 62 height 7
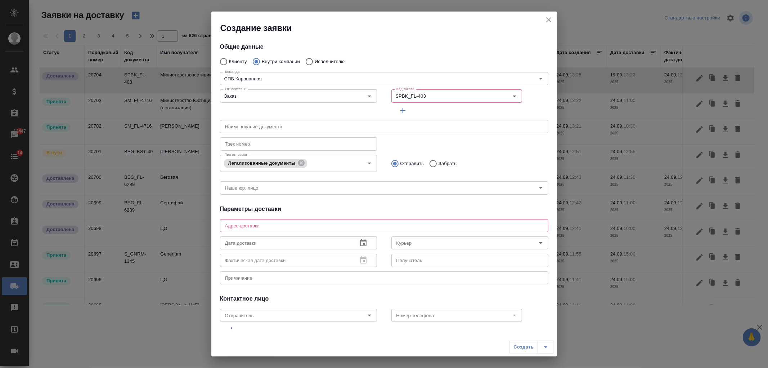
click at [440, 163] on p "Забрать" at bounding box center [448, 163] width 18 height 7
click at [439, 163] on input "Забрать" at bounding box center [432, 163] width 13 height 15
radio input "true"
click at [280, 223] on textarea at bounding box center [384, 225] width 318 height 5
type textarea "C"
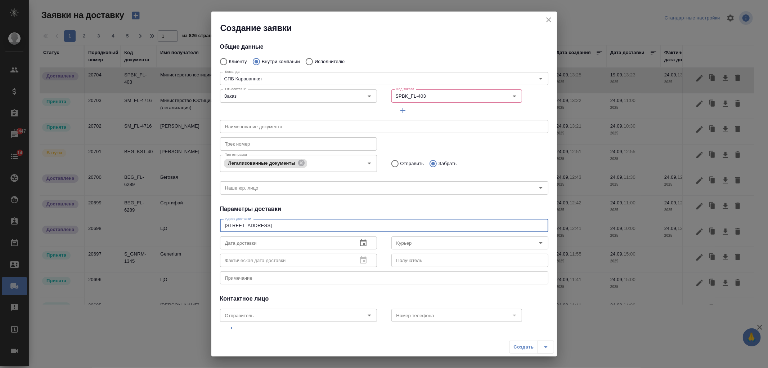
type textarea "Санкт-Петербург, ул. Караванная, д. 11/64"
click at [318, 246] on input "text" at bounding box center [286, 242] width 132 height 13
click at [365, 242] on button "button" at bounding box center [363, 242] width 17 height 17
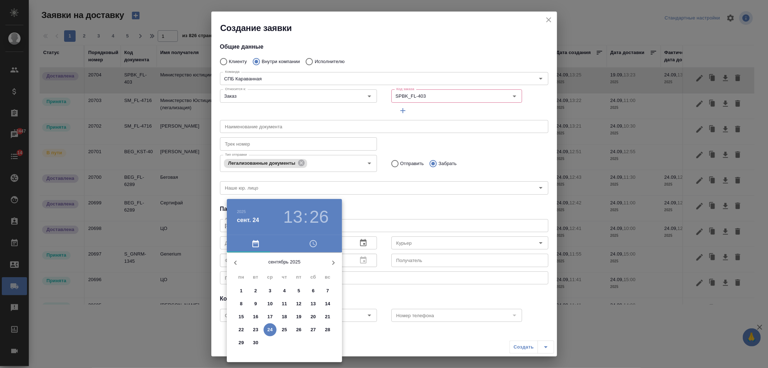
click at [257, 329] on p "23" at bounding box center [255, 329] width 5 height 7
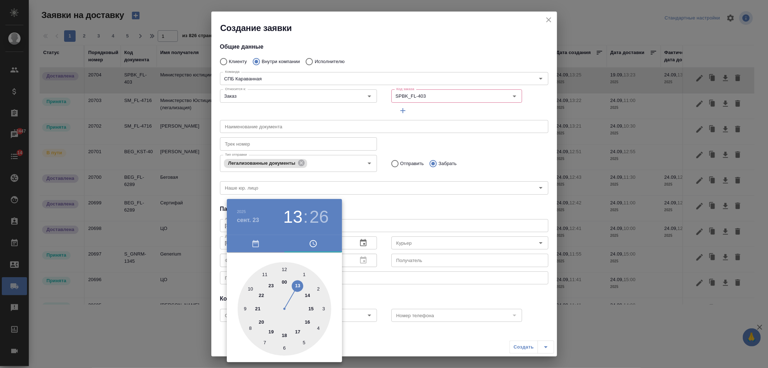
click at [264, 275] on div at bounding box center [285, 309] width 94 height 94
type input "23.09.2025 11:26"
click at [370, 281] on div at bounding box center [384, 184] width 768 height 368
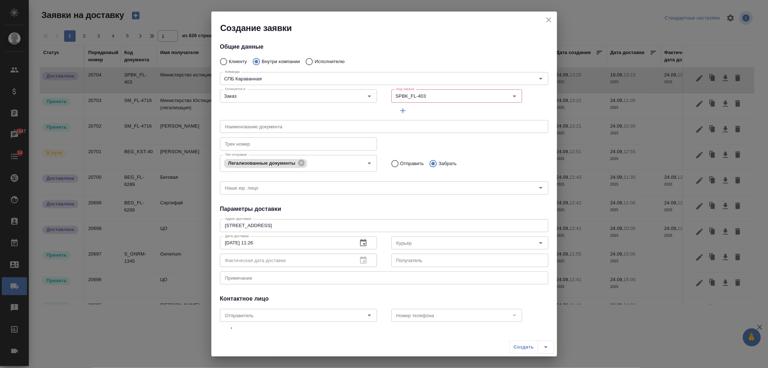
click at [287, 127] on input "text" at bounding box center [384, 126] width 328 height 13
type input "g"
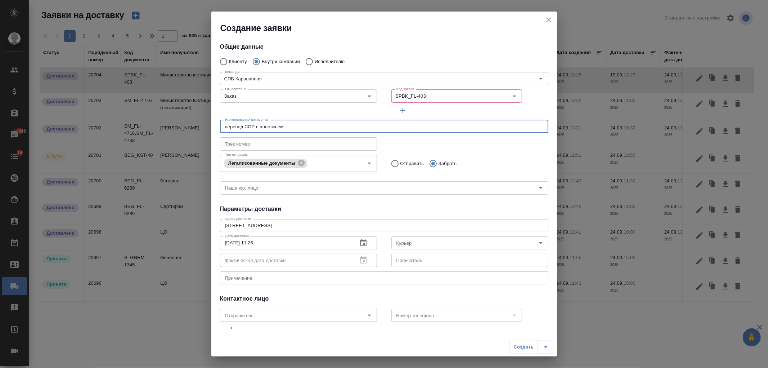
type input "перевод СОР с апостилем"
click at [550, 215] on div "Общие данные Клиенту Внутри компании Исполнителю Команда СПБ Караванная Команда…" at bounding box center [384, 181] width 346 height 295
click at [476, 95] on input "SPBK_FL-403" at bounding box center [439, 95] width 91 height 9
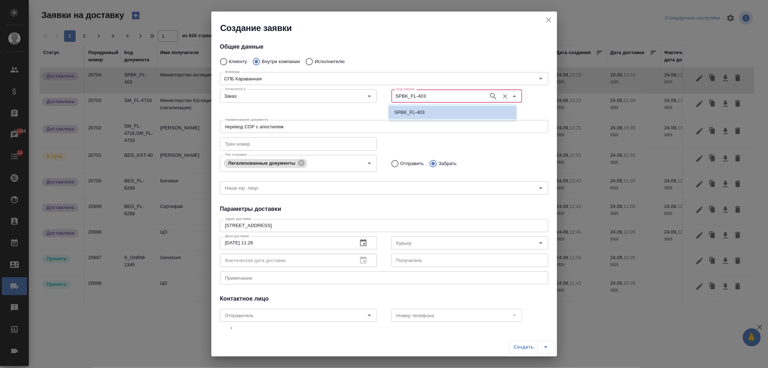
click at [459, 109] on li "SPBK_FL-403" at bounding box center [453, 112] width 128 height 13
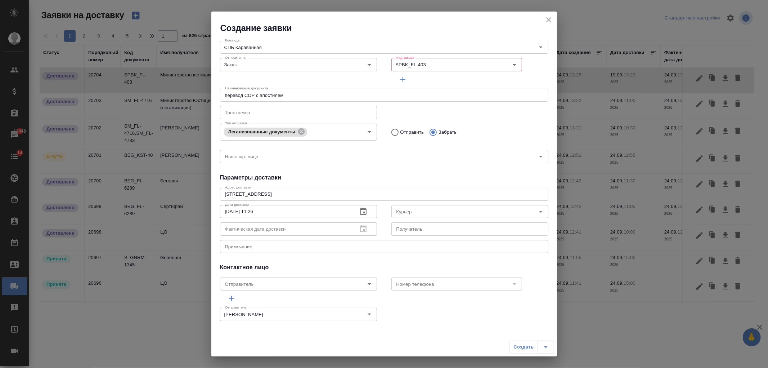
click at [521, 343] on div "Создать" at bounding box center [531, 346] width 44 height 13
click at [542, 347] on div "Создать" at bounding box center [531, 346] width 44 height 13
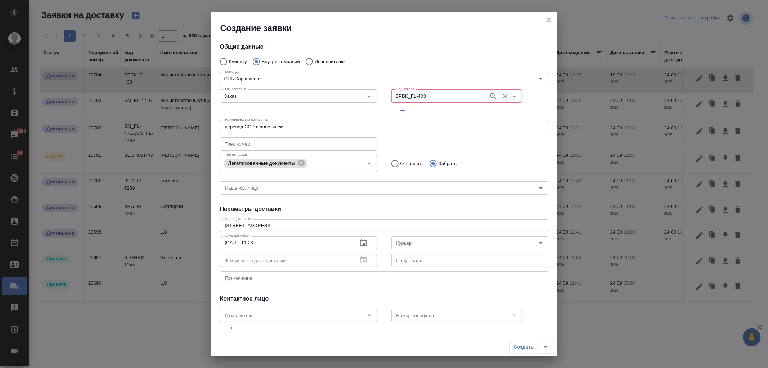
click at [512, 96] on icon "Open" at bounding box center [514, 96] width 9 height 9
click at [454, 109] on li "SPBK_FL-403" at bounding box center [453, 112] width 128 height 13
click at [454, 109] on div "Код заказа SPBK_FL-403 Код заказа" at bounding box center [469, 101] width 157 height 30
click at [405, 112] on span "button" at bounding box center [402, 110] width 17 height 9
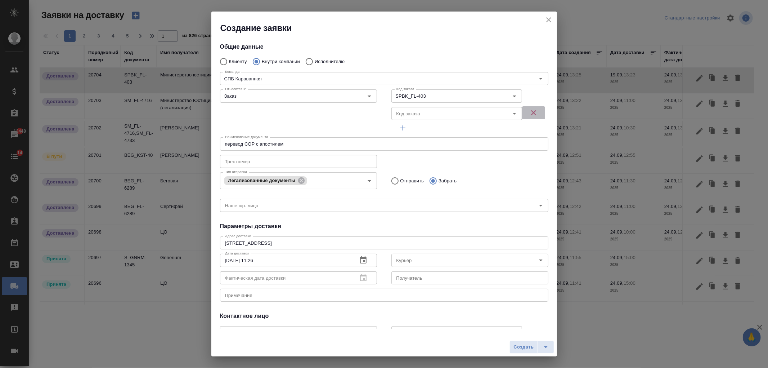
click at [531, 113] on icon "button" at bounding box center [533, 112] width 5 height 5
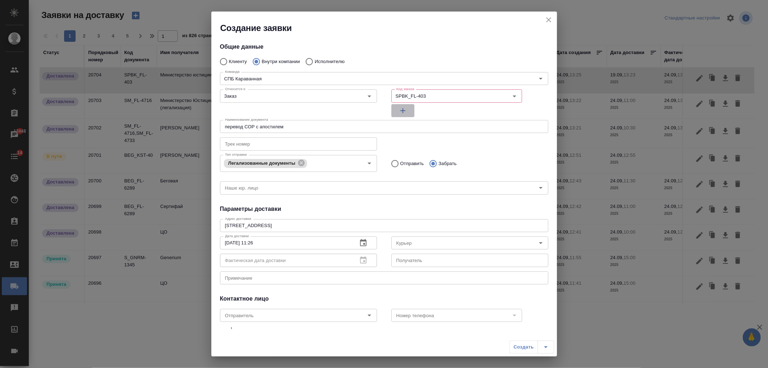
click at [402, 109] on icon "button" at bounding box center [403, 110] width 9 height 9
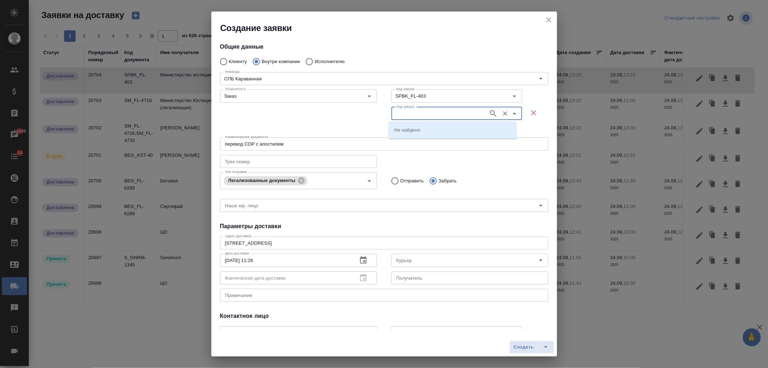
click at [402, 109] on input "Код заказа" at bounding box center [439, 113] width 91 height 9
type input "SPBK_FL-403"
click at [372, 112] on div "Относится к: Заказ Относится к:" at bounding box center [298, 110] width 171 height 62
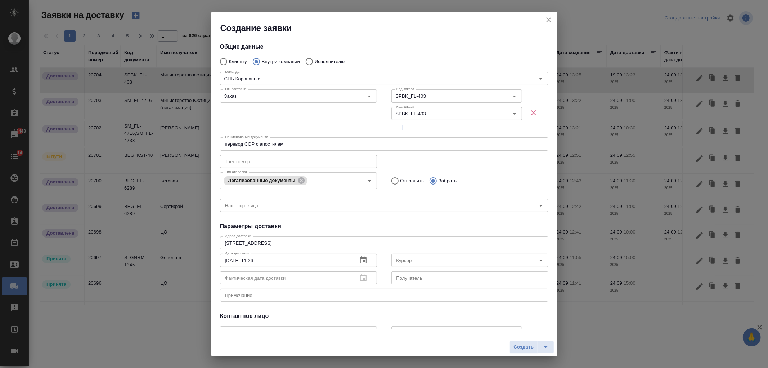
scroll to position [49, 0]
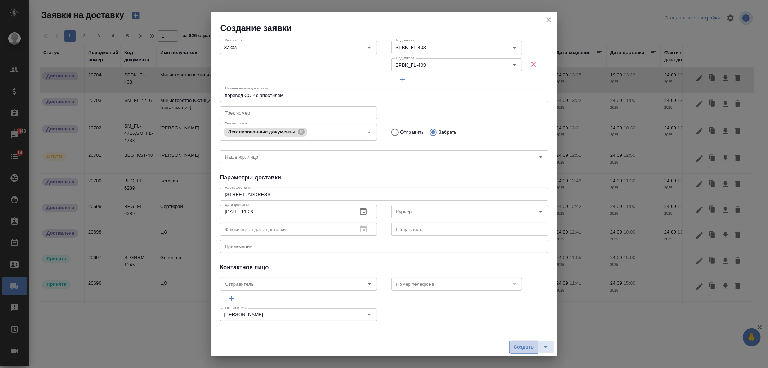
click at [520, 348] on span "Создать" at bounding box center [523, 347] width 20 height 8
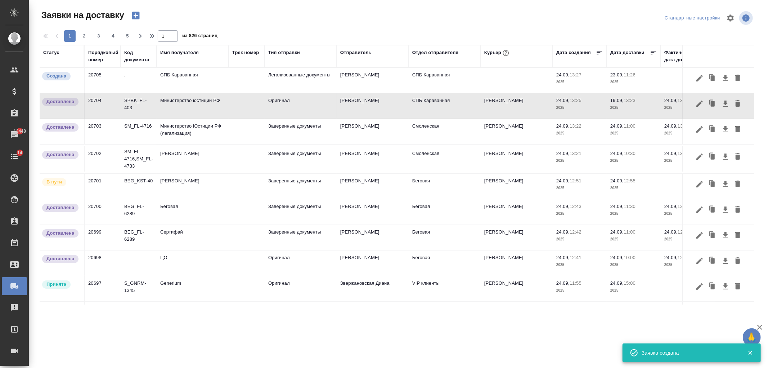
click at [194, 74] on td "СПБ Караванная" at bounding box center [193, 80] width 72 height 25
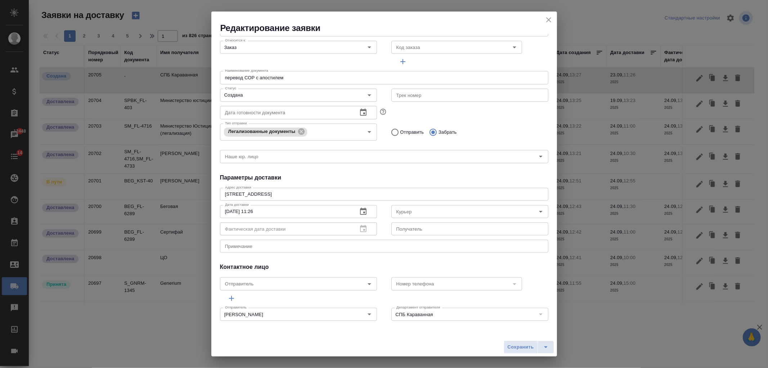
scroll to position [0, 0]
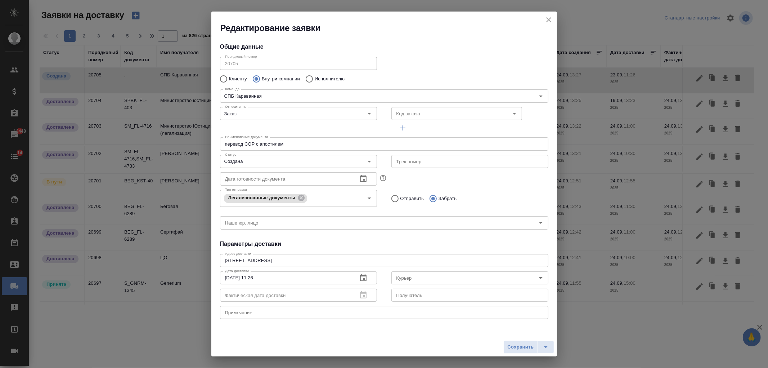
click at [294, 170] on div "Дата готовности документа Дата готовности документа" at bounding box center [298, 178] width 171 height 32
click at [300, 162] on input "Создана" at bounding box center [286, 161] width 129 height 9
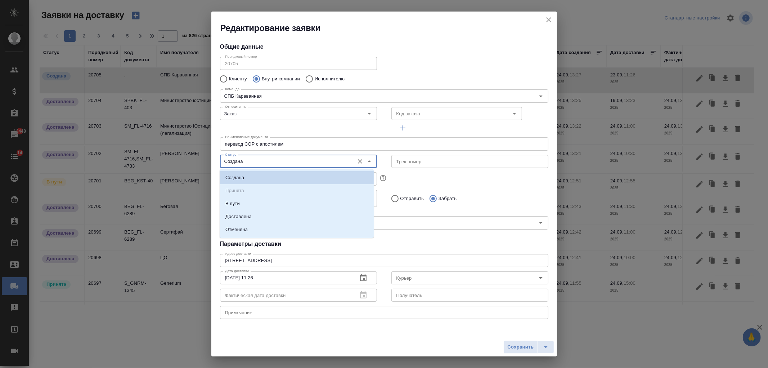
scroll to position [12, 0]
click at [257, 210] on li "Доставлена" at bounding box center [297, 204] width 154 height 13
type input "Доставлена"
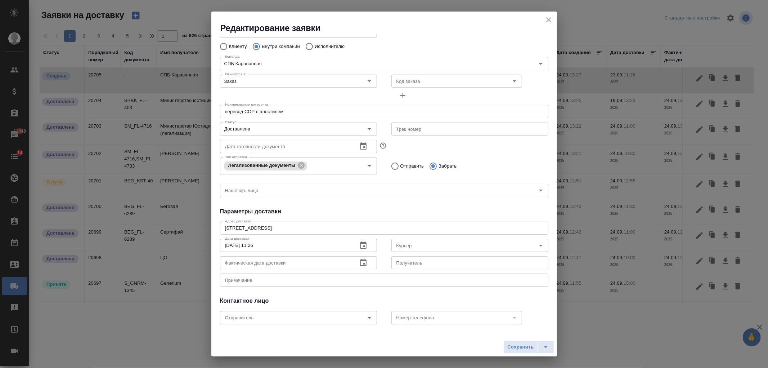
scroll to position [66, 0]
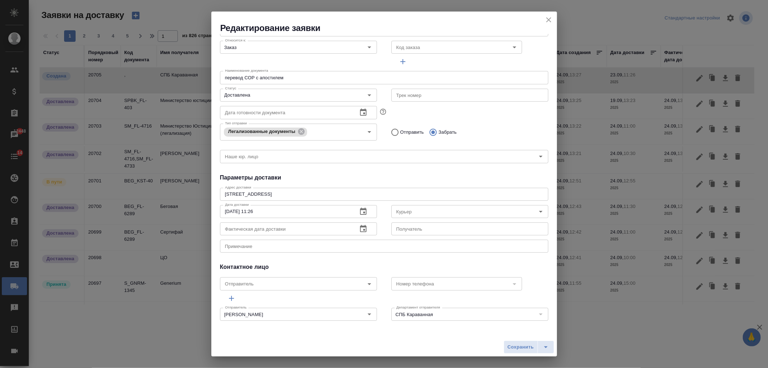
click at [273, 226] on input "text" at bounding box center [286, 228] width 132 height 13
click at [363, 226] on icon "button" at bounding box center [363, 228] width 6 height 7
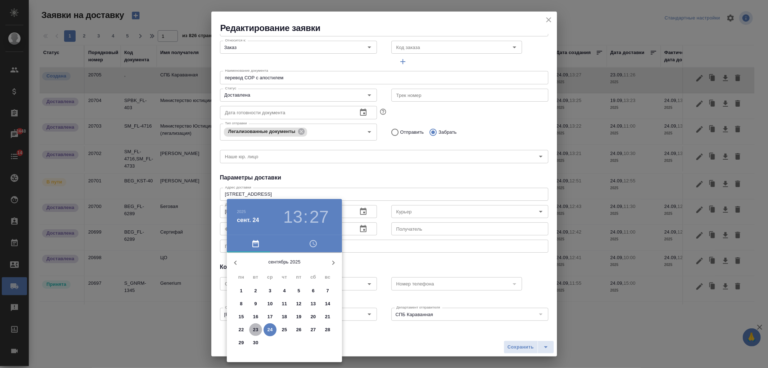
click at [254, 331] on p "23" at bounding box center [255, 329] width 5 height 7
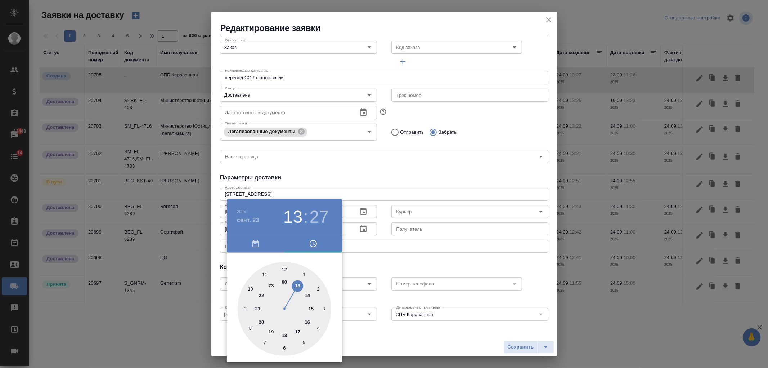
click at [285, 269] on div at bounding box center [285, 309] width 94 height 94
type input "23.09.2025 12:27"
click at [405, 264] on div at bounding box center [384, 184] width 768 height 368
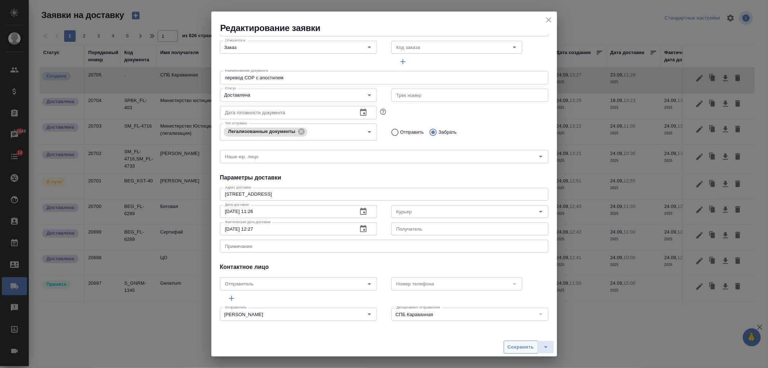
click at [513, 347] on span "Сохранить" at bounding box center [521, 347] width 26 height 8
type input "Создана"
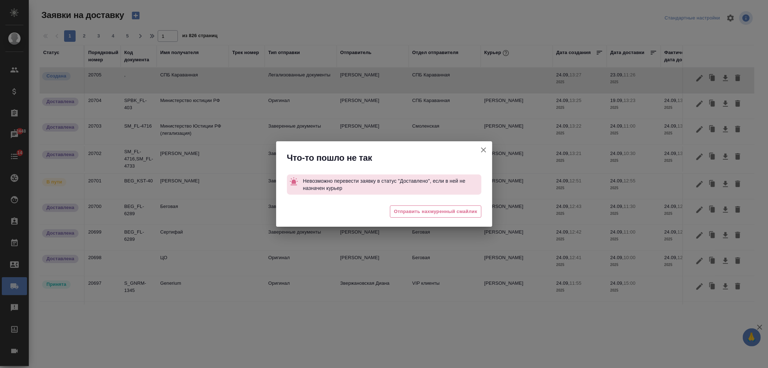
click at [484, 149] on icon "button" at bounding box center [483, 149] width 9 height 9
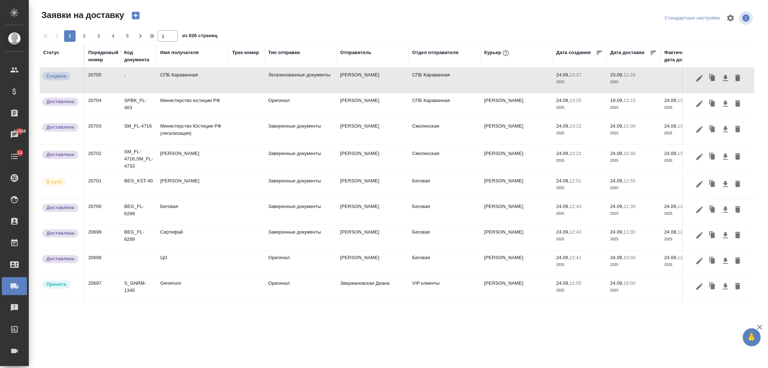
click at [251, 82] on td at bounding box center [247, 80] width 36 height 25
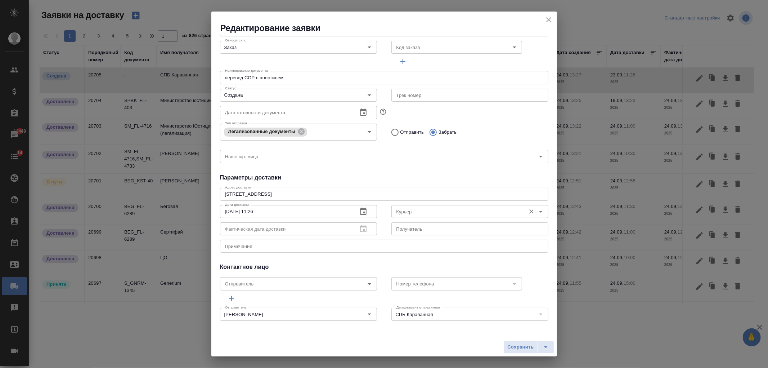
click at [437, 215] on input "Курьер" at bounding box center [458, 211] width 129 height 9
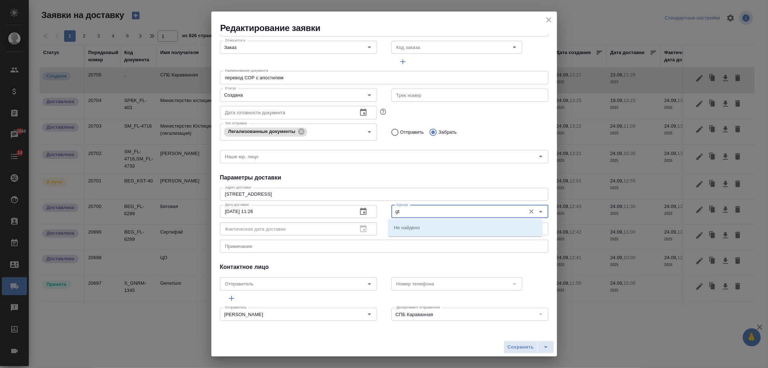
type input "g"
click at [437, 226] on li "Петченко Лариса" at bounding box center [465, 227] width 154 height 13
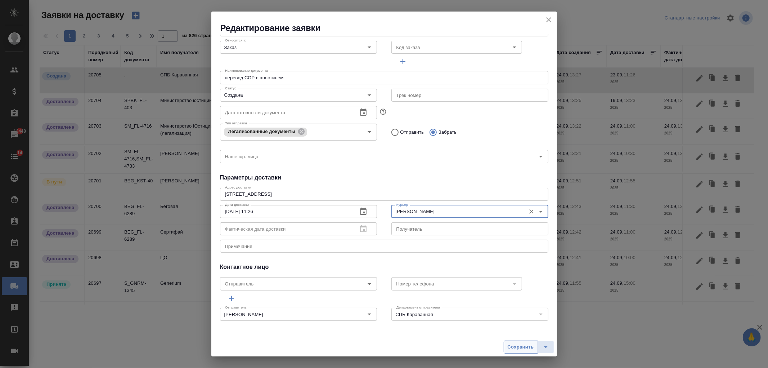
type input "Петченко Лариса"
click at [521, 344] on span "Сохранить" at bounding box center [521, 347] width 26 height 8
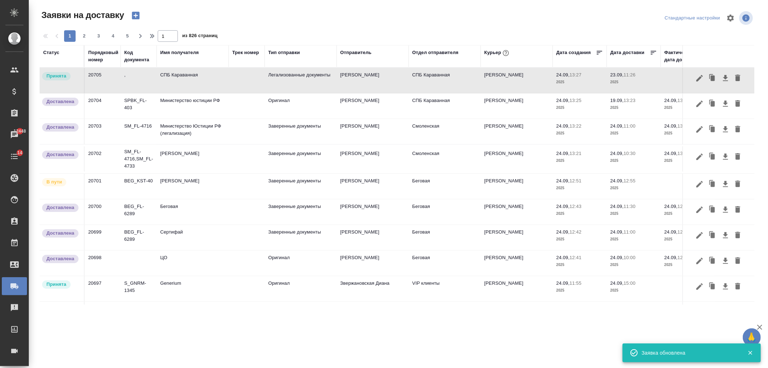
click at [203, 82] on td "СПБ Караванная" at bounding box center [193, 80] width 72 height 25
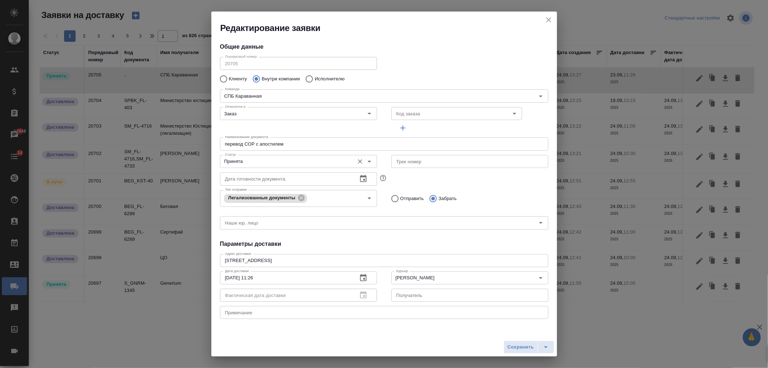
click at [370, 164] on icon "Open" at bounding box center [369, 161] width 9 height 9
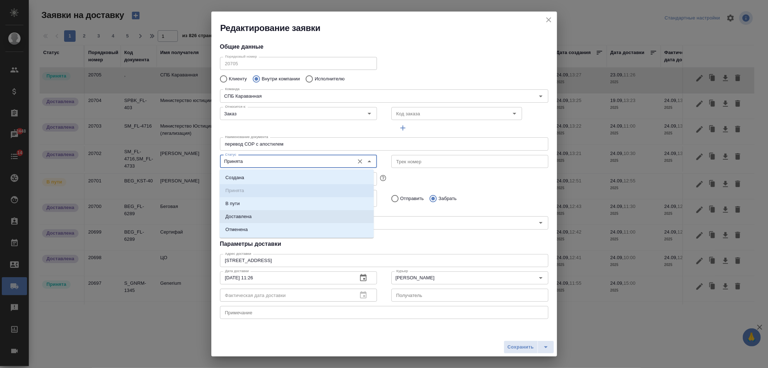
click at [264, 218] on li "Доставлена" at bounding box center [297, 216] width 154 height 13
type input "Доставлена"
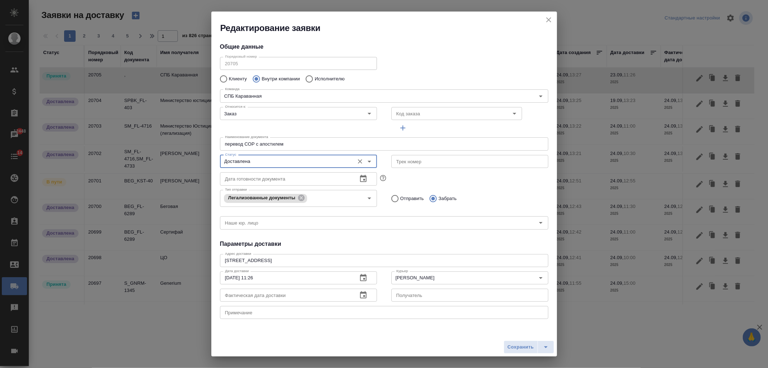
click at [272, 284] on div "Дата доставки 23.09.2025 11:26 Дата доставки" at bounding box center [298, 276] width 157 height 17
drag, startPoint x: 288, startPoint y: 291, endPoint x: 295, endPoint y: 292, distance: 6.6
click at [289, 292] on input "text" at bounding box center [286, 294] width 132 height 13
click at [364, 295] on icon "button" at bounding box center [363, 295] width 9 height 9
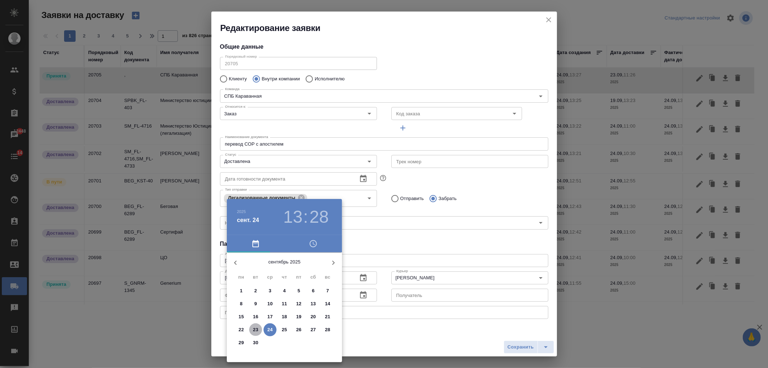
click at [257, 328] on p "23" at bounding box center [255, 329] width 5 height 7
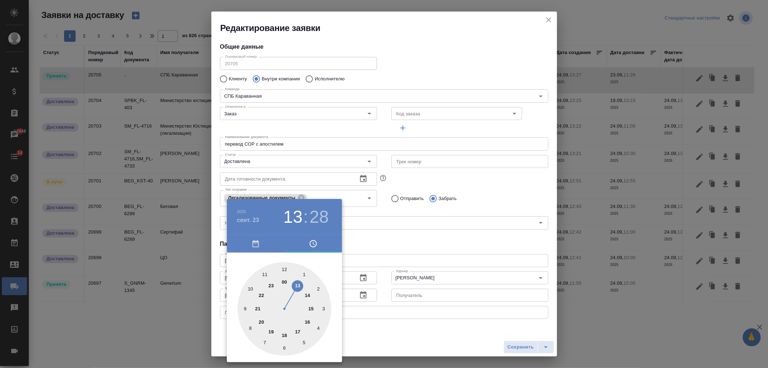
click at [285, 267] on div at bounding box center [285, 309] width 94 height 94
type input "23.09.2025 12:28"
click at [394, 253] on div at bounding box center [384, 184] width 768 height 368
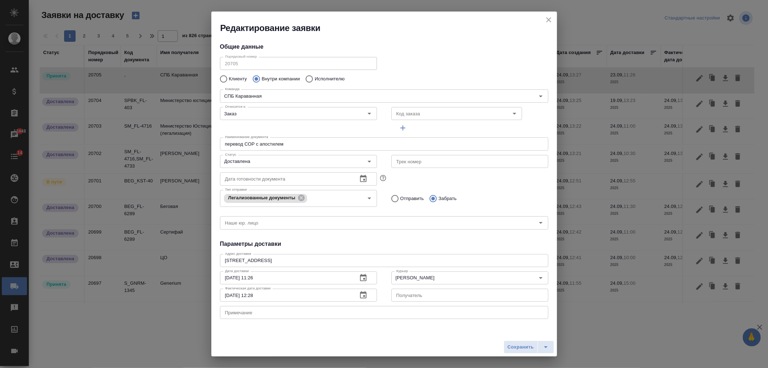
click at [514, 341] on button "Сохранить" at bounding box center [521, 346] width 34 height 13
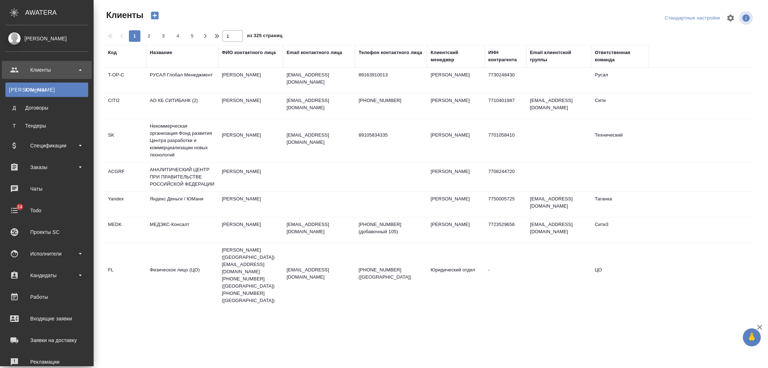
select select "RU"
click at [60, 168] on div "Заказы" at bounding box center [46, 167] width 83 height 11
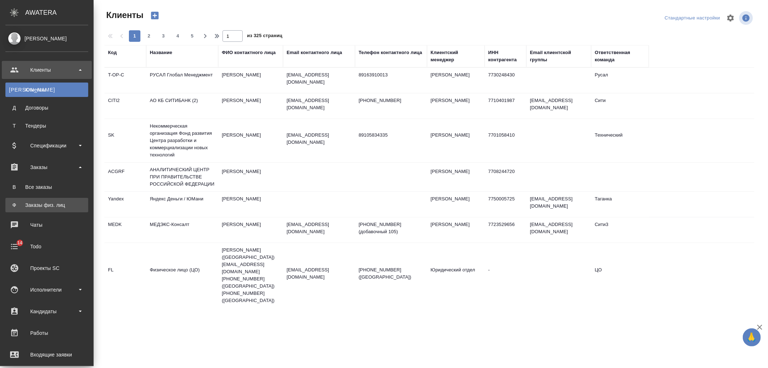
click at [66, 207] on div "Заказы физ. лиц" at bounding box center [47, 204] width 76 height 7
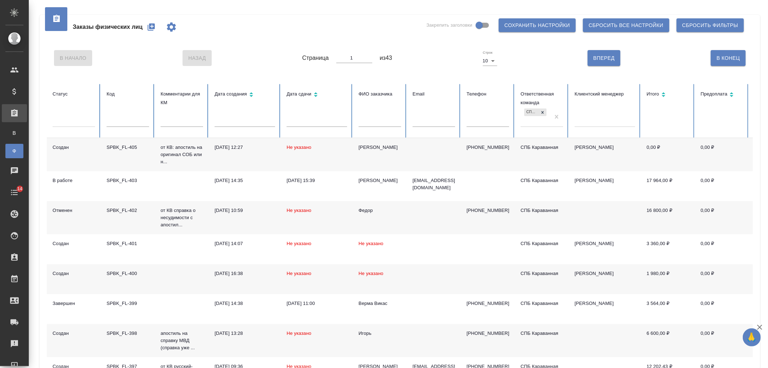
drag, startPoint x: 768, startPoint y: 80, endPoint x: 767, endPoint y: 85, distance: 4.7
click at [767, 85] on div "Заказы физических лиц Закрепить заголовки Сохранить настройки Сбросить все наст…" at bounding box center [398, 244] width 739 height 488
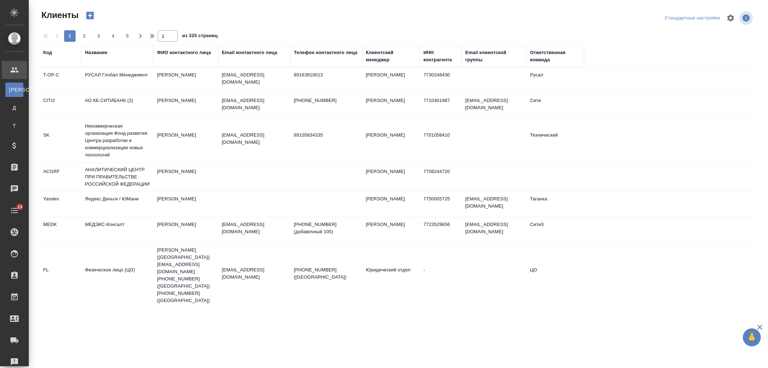
select select "RU"
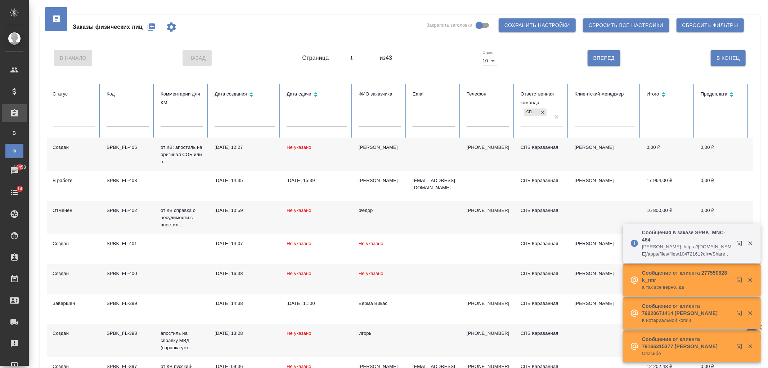
click at [381, 164] on td "[PERSON_NAME]" at bounding box center [380, 154] width 54 height 33
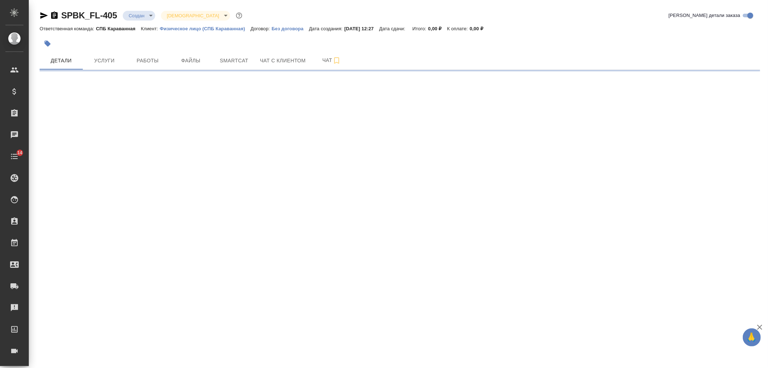
select select "RU"
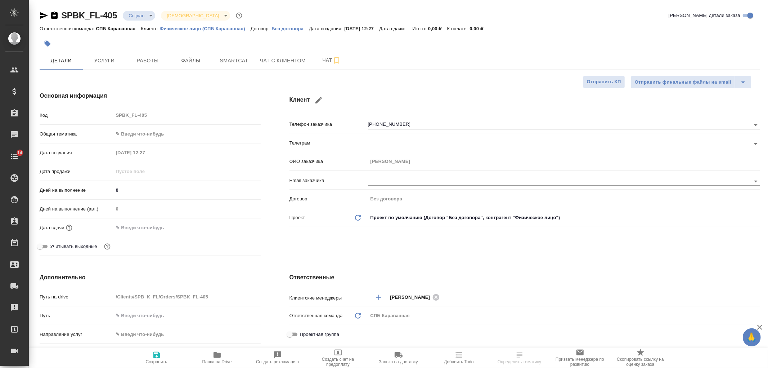
type textarea "x"
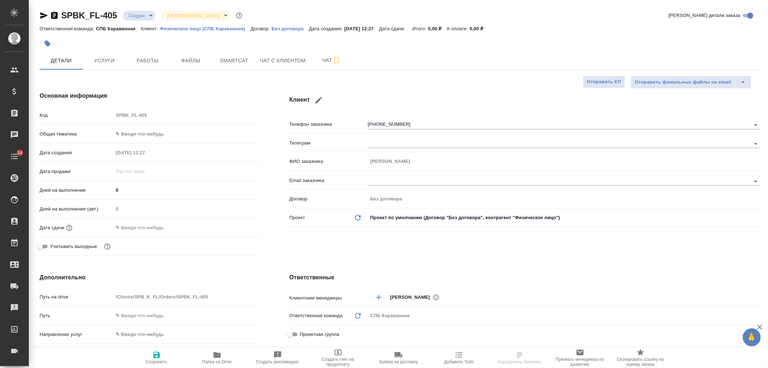
type textarea "x"
click at [288, 67] on button "Чат с клиентом" at bounding box center [283, 60] width 54 height 18
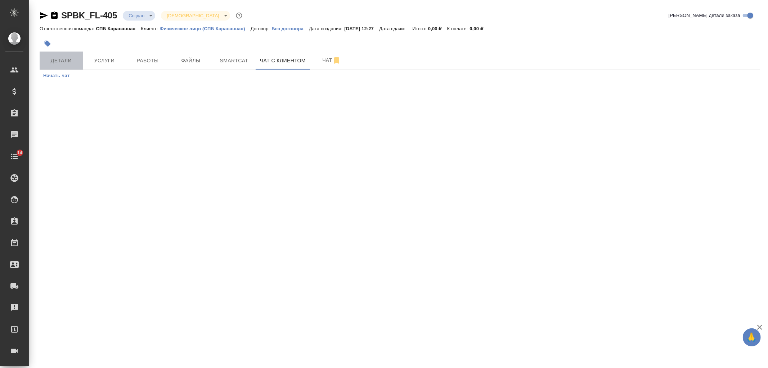
click at [68, 67] on button "Детали" at bounding box center [61, 60] width 43 height 18
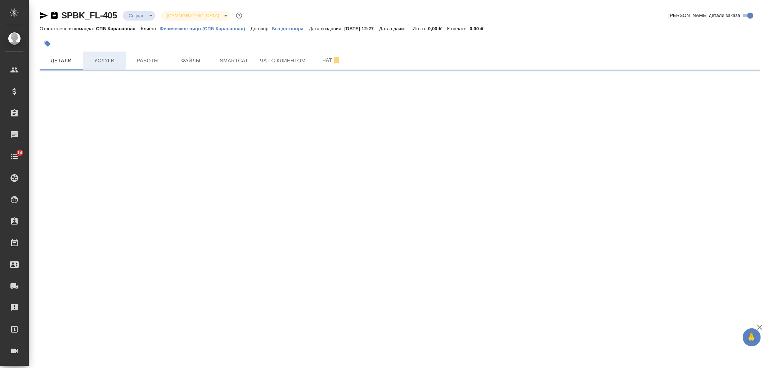
select select "RU"
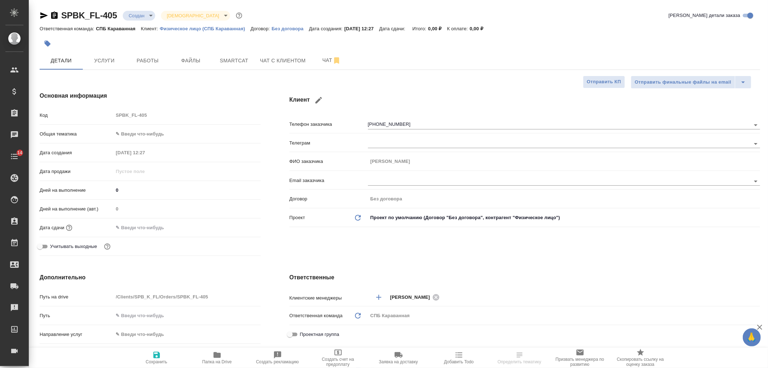
type textarea "x"
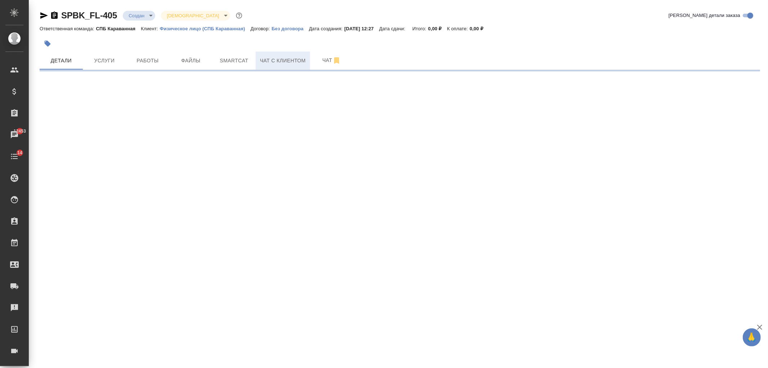
select select "RU"
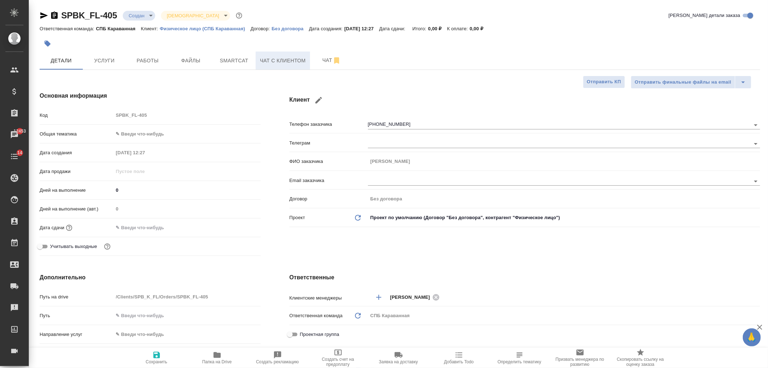
type textarea "x"
click at [286, 68] on button "Чат с клиентом" at bounding box center [283, 60] width 54 height 18
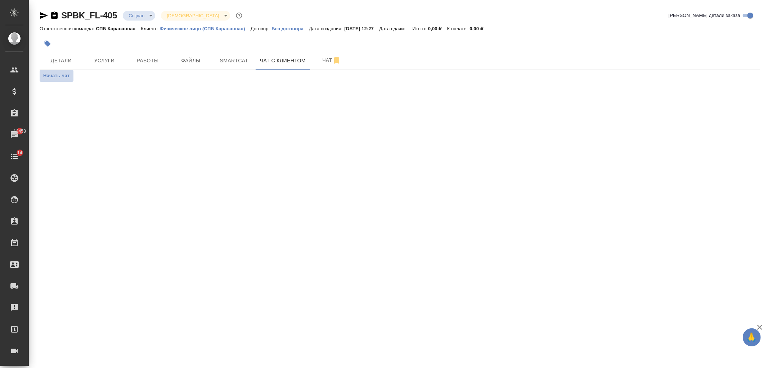
click at [71, 77] on button "Начать чат" at bounding box center [57, 76] width 34 height 12
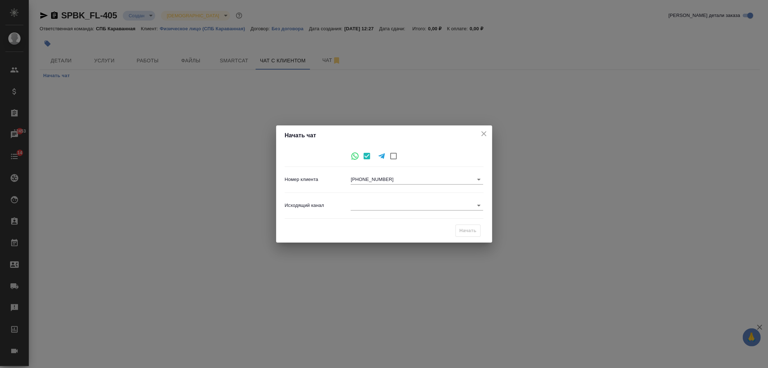
click at [396, 205] on body "🙏 .cls-1 fill:#fff; AWATERA [PERSON_NAME] Спецификации Заказы 12453 Чаты 14 Tod…" at bounding box center [384, 184] width 768 height 368
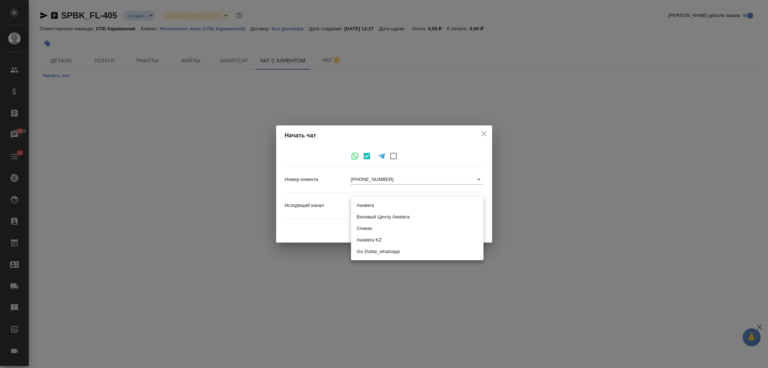
click at [370, 203] on li "Awatera" at bounding box center [417, 205] width 133 height 12
type input "2"
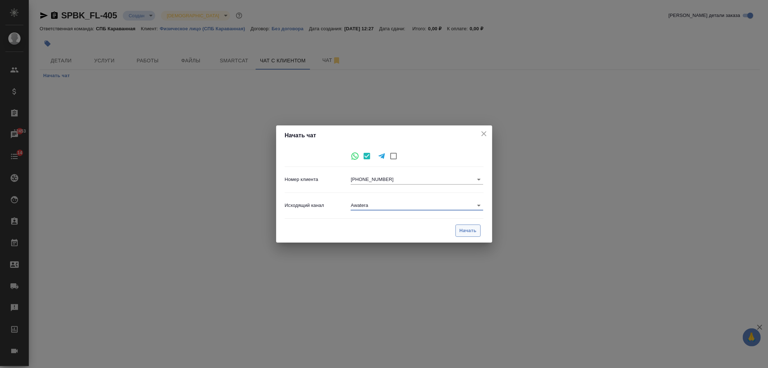
click at [470, 236] on button "Начать" at bounding box center [467, 230] width 25 height 13
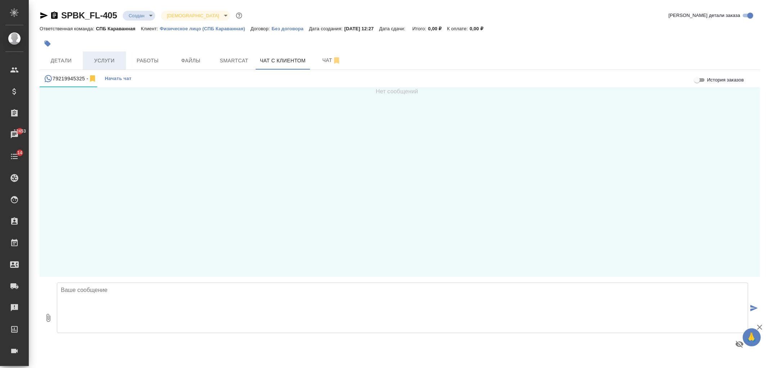
click at [106, 64] on span "Услуги" at bounding box center [104, 60] width 35 height 9
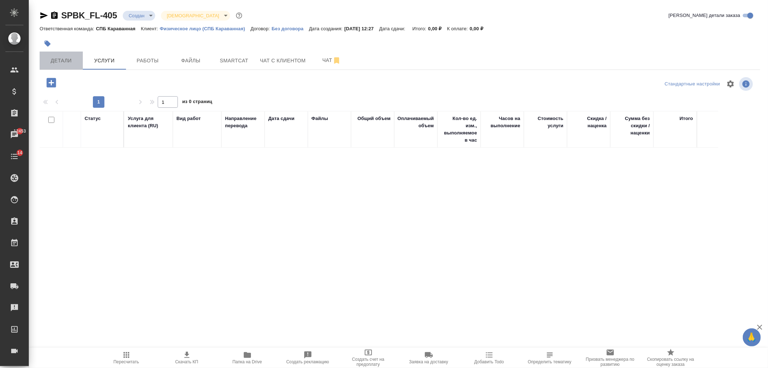
click at [59, 60] on span "Детали" at bounding box center [61, 60] width 35 height 9
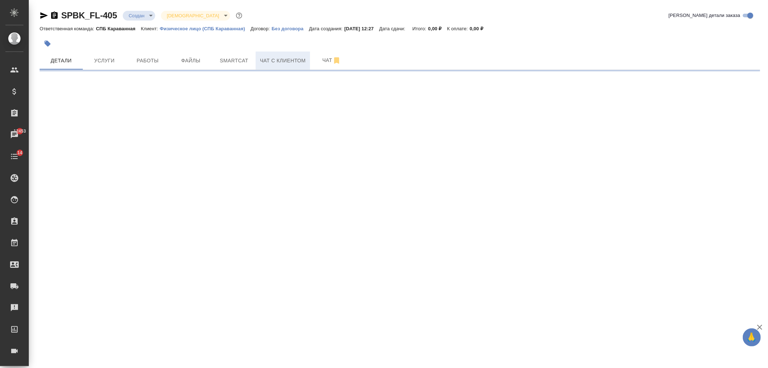
select select "RU"
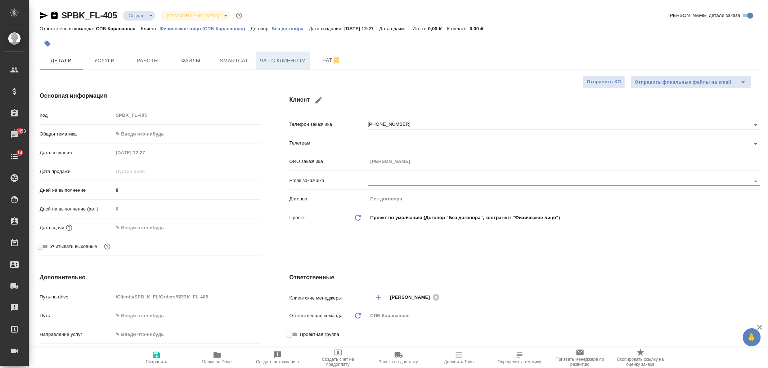
type textarea "x"
click at [268, 66] on button "Чат с клиентом" at bounding box center [283, 60] width 54 height 18
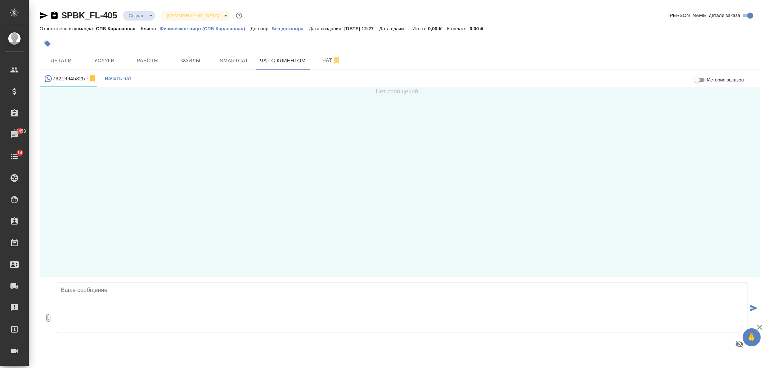
click at [192, 336] on div at bounding box center [402, 343] width 691 height 17
click at [194, 316] on textarea at bounding box center [402, 307] width 691 height 50
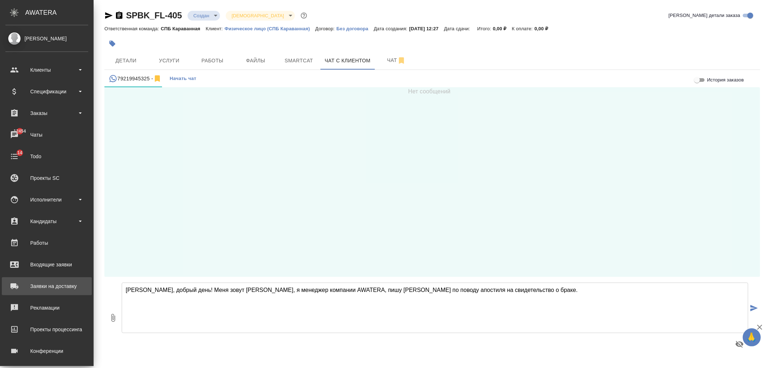
drag, startPoint x: 477, startPoint y: 303, endPoint x: 14, endPoint y: 289, distance: 462.6
click at [14, 289] on div ".cls-1 fill:#fff; AWATERA [PERSON_NAME] Спецификации Заказы 12454 Чаты 14 Todo …" at bounding box center [384, 184] width 768 height 368
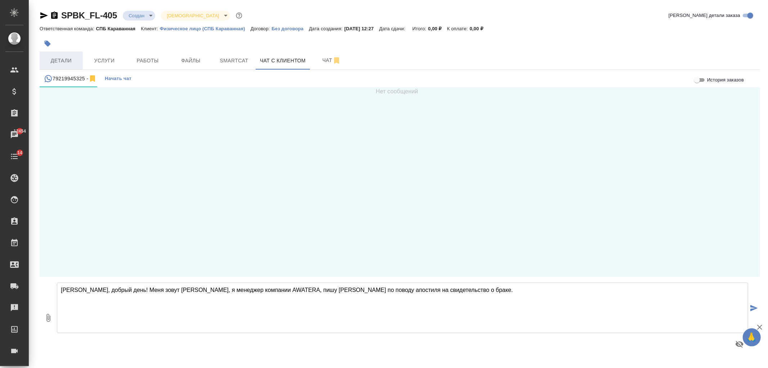
type textarea "[PERSON_NAME], добрый день! Меня зовут [PERSON_NAME], я менеджер компании AWATE…"
click at [63, 56] on span "Детали" at bounding box center [61, 60] width 35 height 9
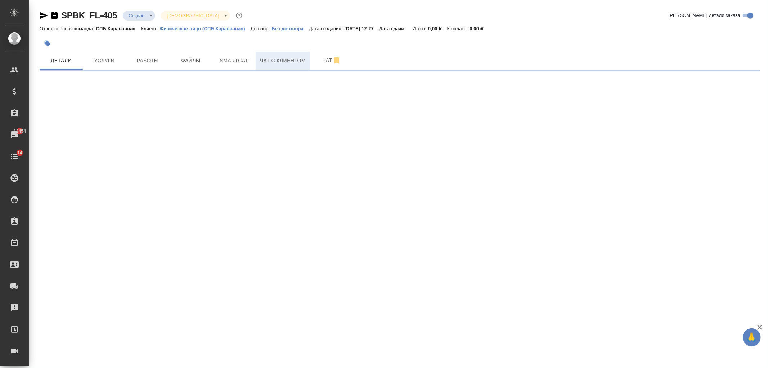
select select "RU"
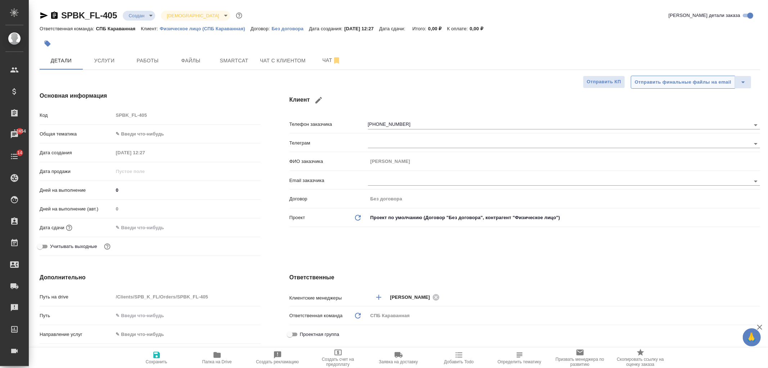
type textarea "x"
click at [274, 66] on button "Чат с клиентом" at bounding box center [283, 60] width 54 height 18
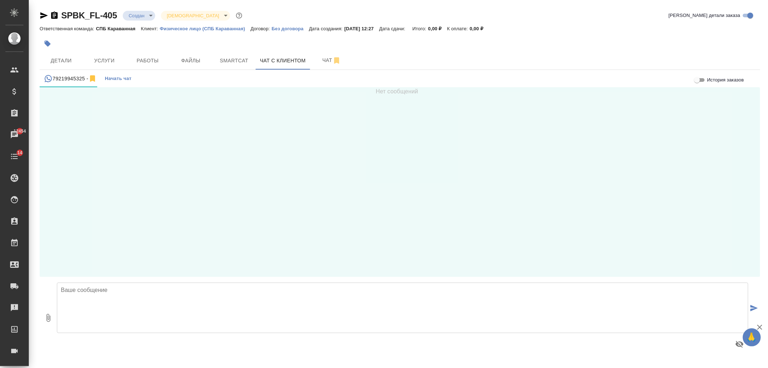
click at [293, 301] on textarea at bounding box center [402, 307] width 691 height 50
paste textarea "[PERSON_NAME], добрый день! Меня зовут [PERSON_NAME], я менеджер компании AWATE…"
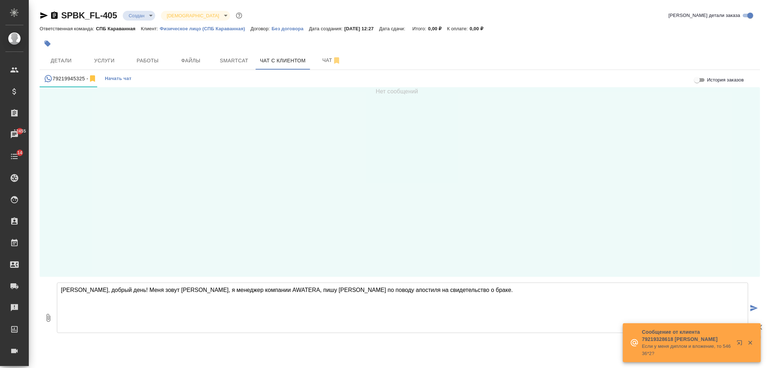
paste textarea "Есть два варианта проставления апостиля – на оригинал или нотариальную копию. С…"
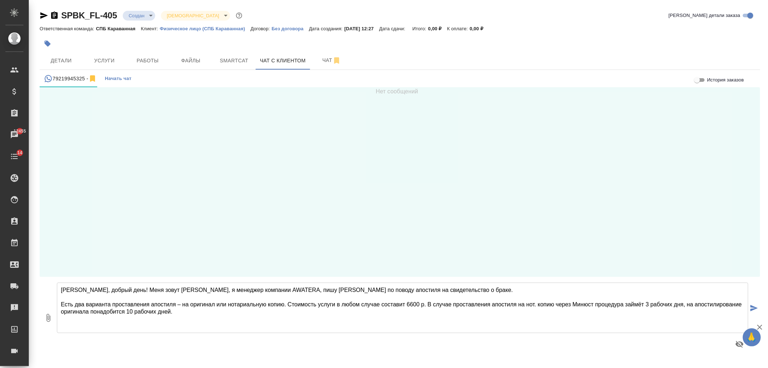
click at [239, 314] on textarea "[PERSON_NAME], добрый день! Меня зовут [PERSON_NAME], я менеджер компании AWATE…" at bounding box center [402, 307] width 691 height 50
drag, startPoint x: 246, startPoint y: 318, endPoint x: 8, endPoint y: 262, distance: 244.0
click at [8, 262] on div ".cls-1 fill:#fff; AWATERA [PERSON_NAME] Спецификации Заказы 12455 Чаты 14 Todo …" at bounding box center [384, 184] width 768 height 368
type textarea "[PERSON_NAME], добрый день! Меня зовут [PERSON_NAME], я менеджер компании AWATE…"
click at [73, 51] on button "Детали" at bounding box center [61, 60] width 43 height 18
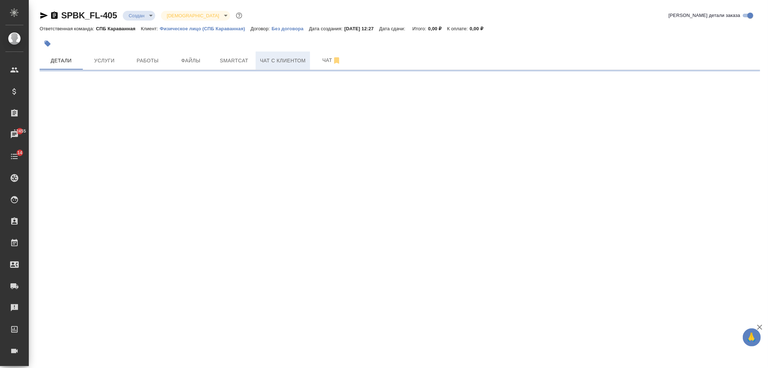
select select "RU"
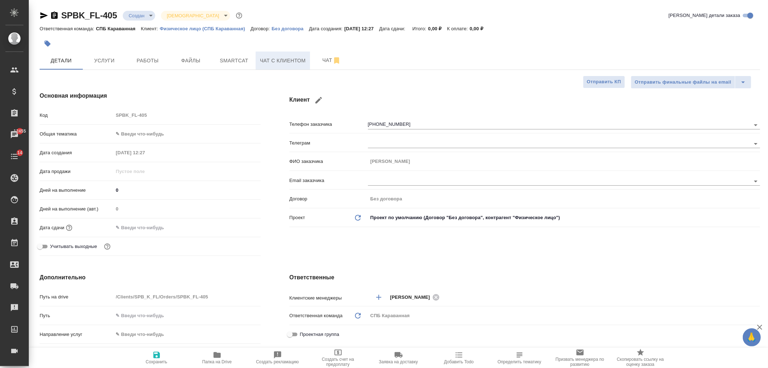
type textarea "x"
click at [287, 62] on span "Чат с клиентом" at bounding box center [283, 60] width 46 height 9
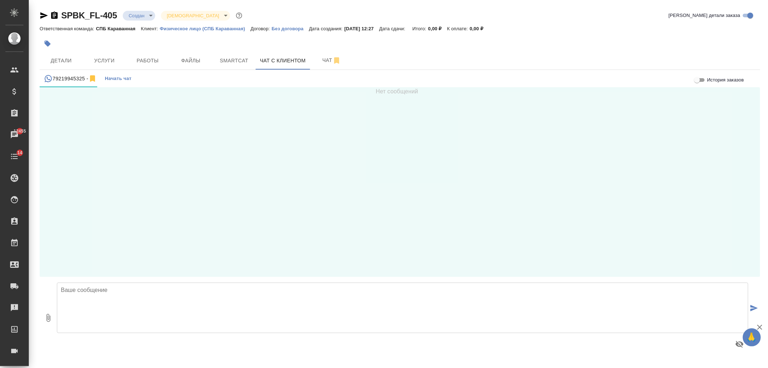
click at [157, 311] on textarea at bounding box center [402, 307] width 691 height 50
paste textarea "[PERSON_NAME], добрый день! Меня зовут [PERSON_NAME], я менеджер компании AWATE…"
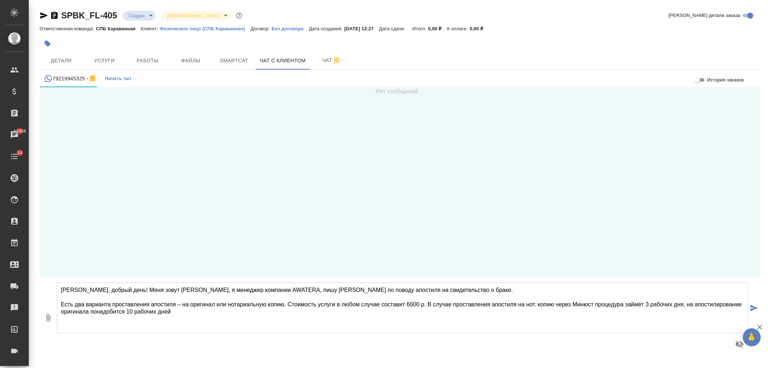
type textarea "[PERSON_NAME], добрый день! Меня зовут [PERSON_NAME], я менеджер компании AWATE…"
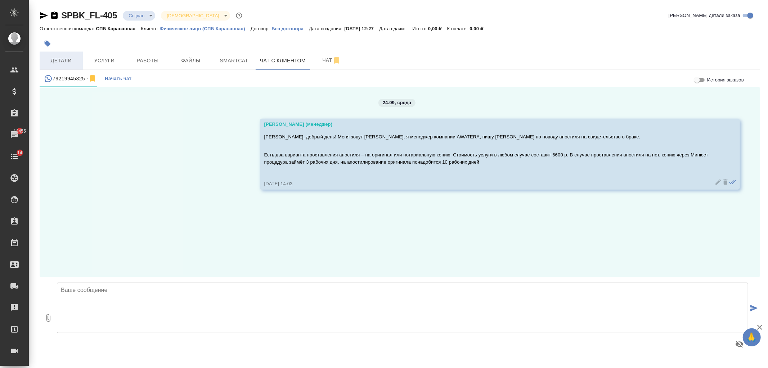
click at [63, 55] on button "Детали" at bounding box center [61, 60] width 43 height 18
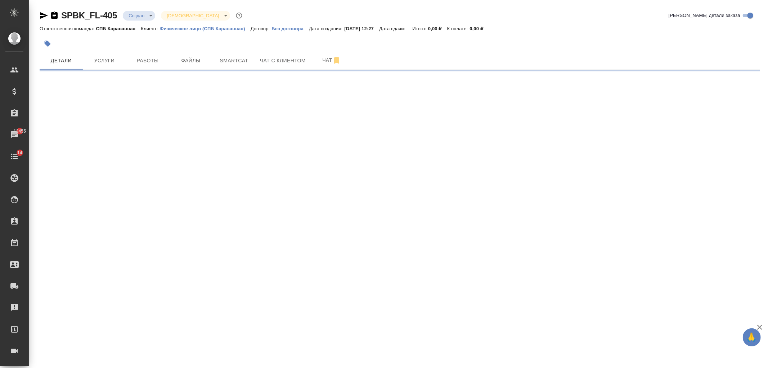
select select "RU"
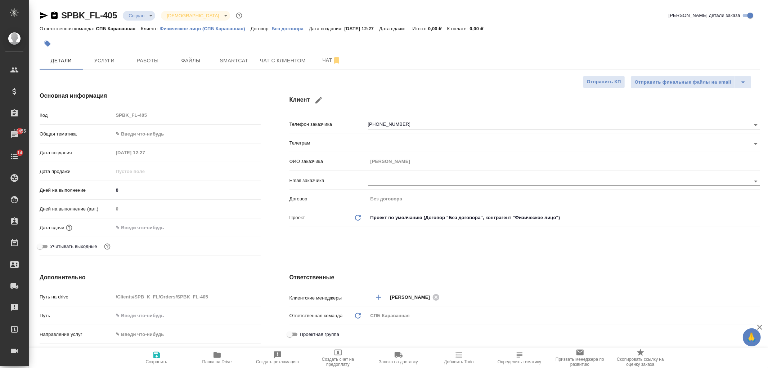
type textarea "x"
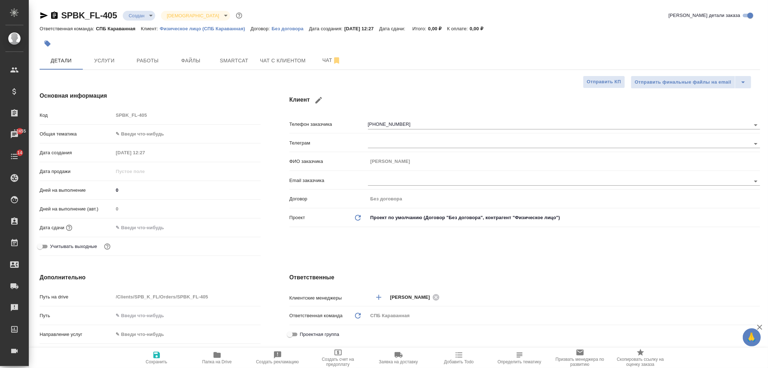
type textarea "x"
click at [272, 66] on button "Чат с клиентом" at bounding box center [283, 60] width 54 height 18
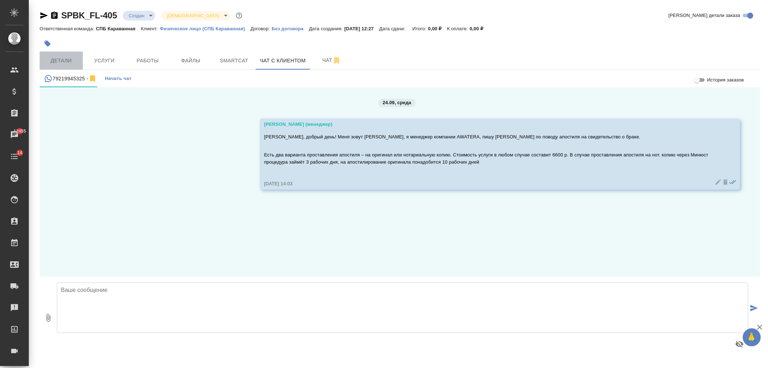
click at [67, 61] on span "Детали" at bounding box center [61, 60] width 35 height 9
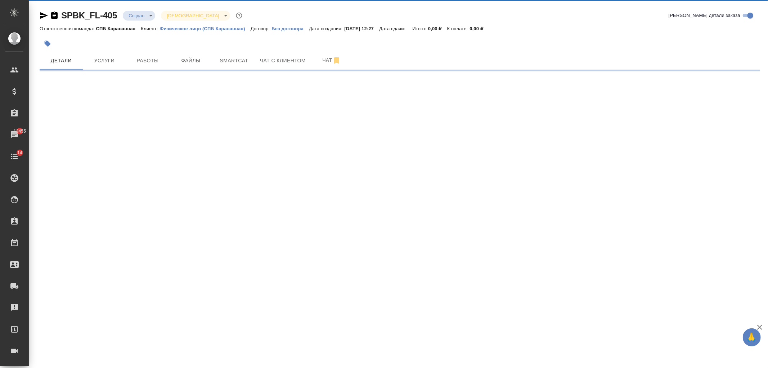
select select "RU"
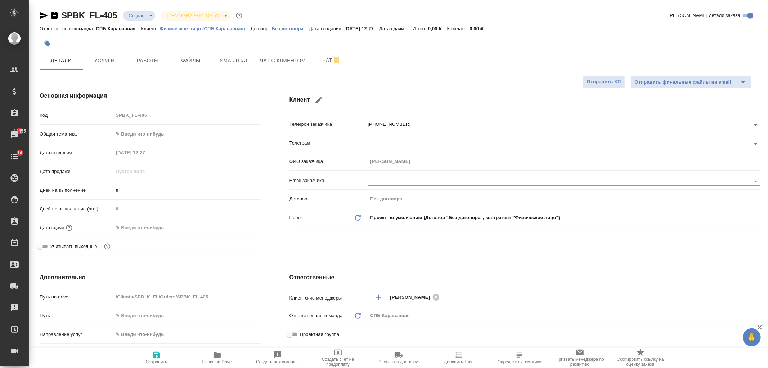
type textarea "x"
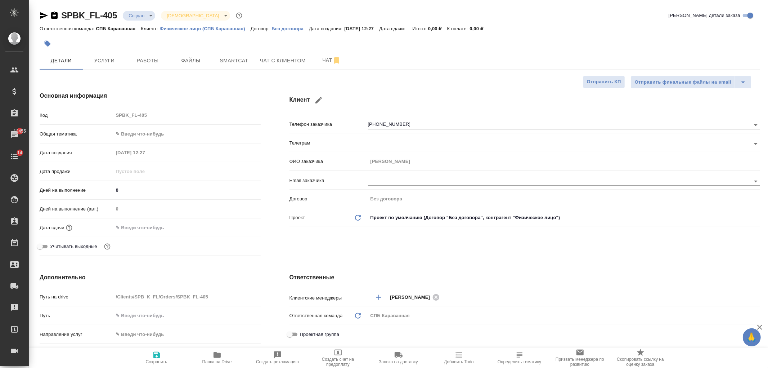
type textarea "x"
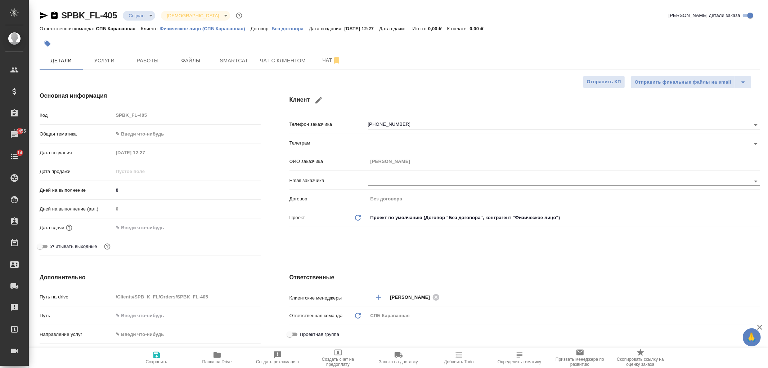
type textarea "x"
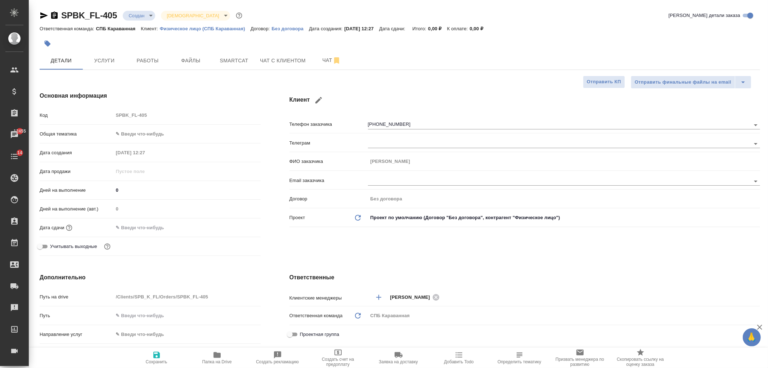
type textarea "x"
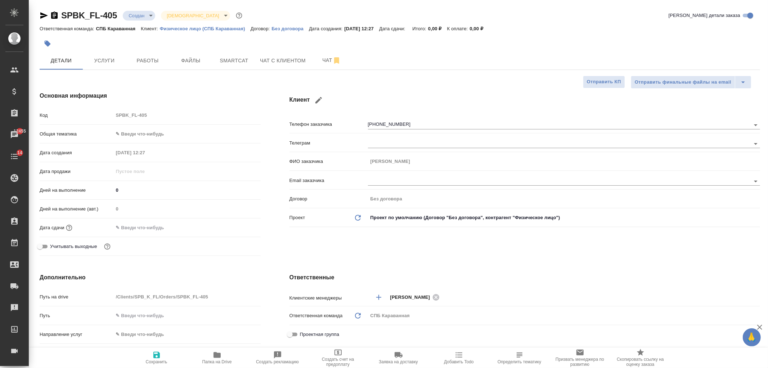
type textarea "x"
